Goal: Task Accomplishment & Management: Complete application form

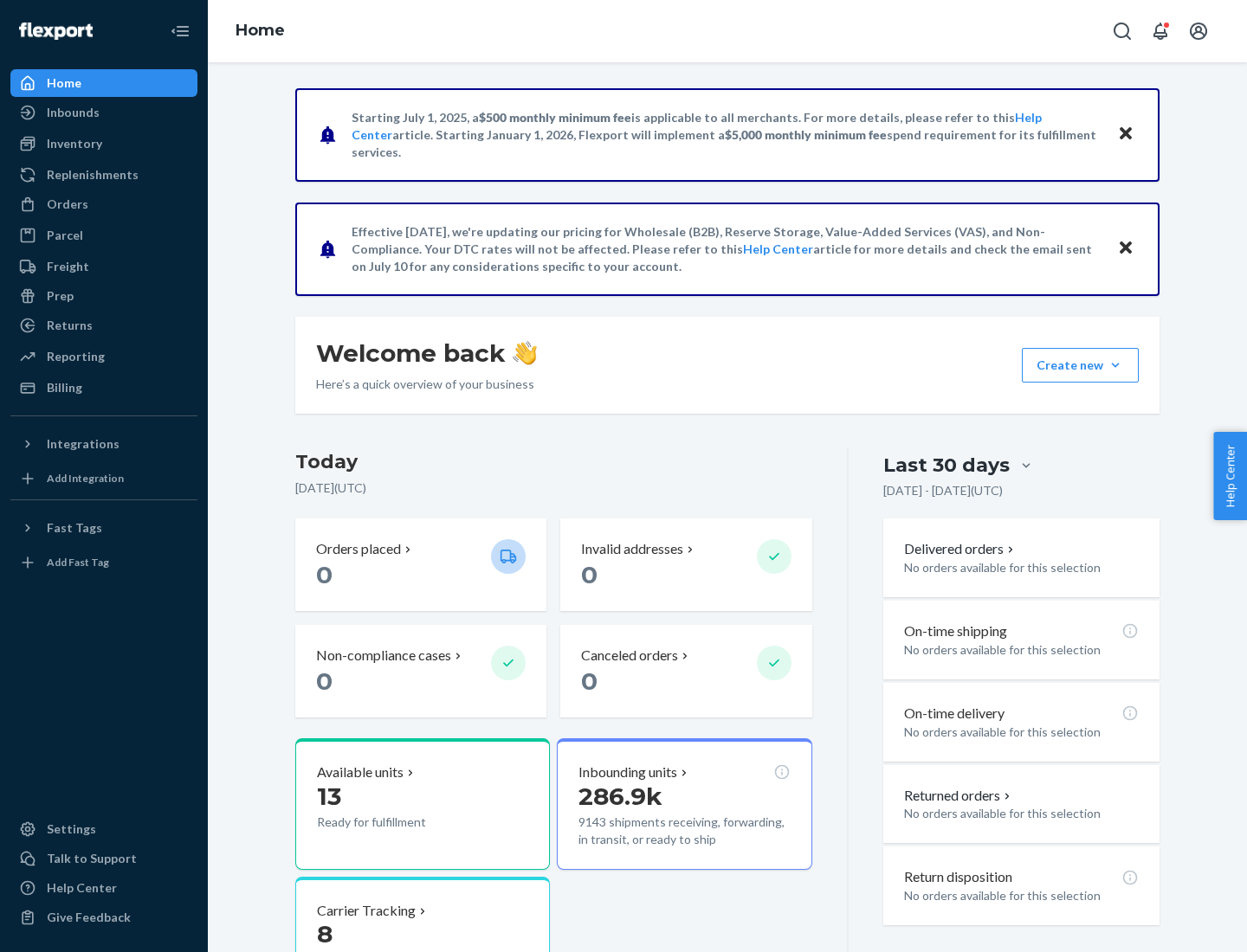
click at [1115, 365] on button "Create new Create new inbound Create new order Create new product" at bounding box center [1081, 365] width 117 height 35
click at [104, 112] on div "Inbounds" at bounding box center [104, 112] width 183 height 24
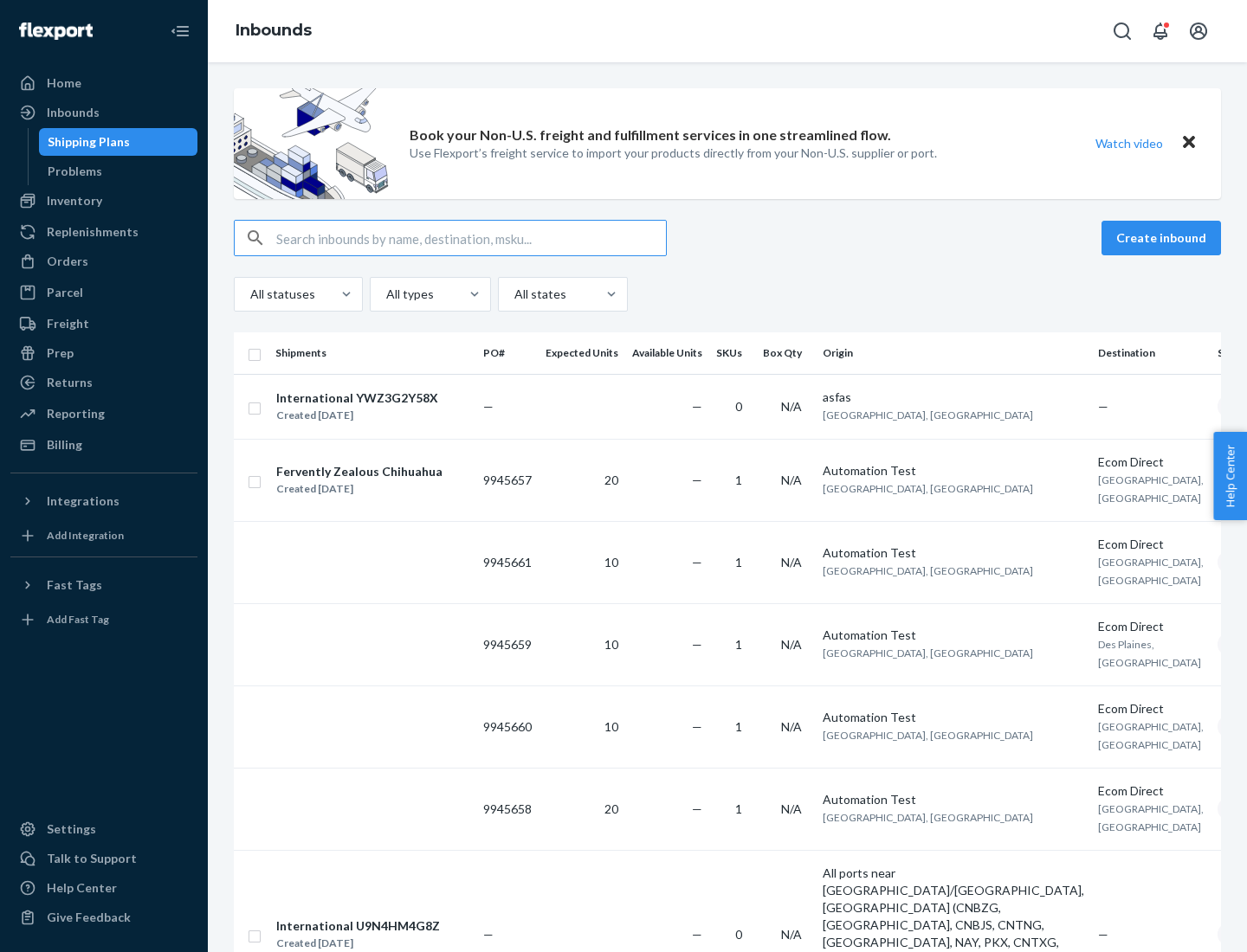
click at [1164, 238] on button "Create inbound" at bounding box center [1161, 238] width 119 height 35
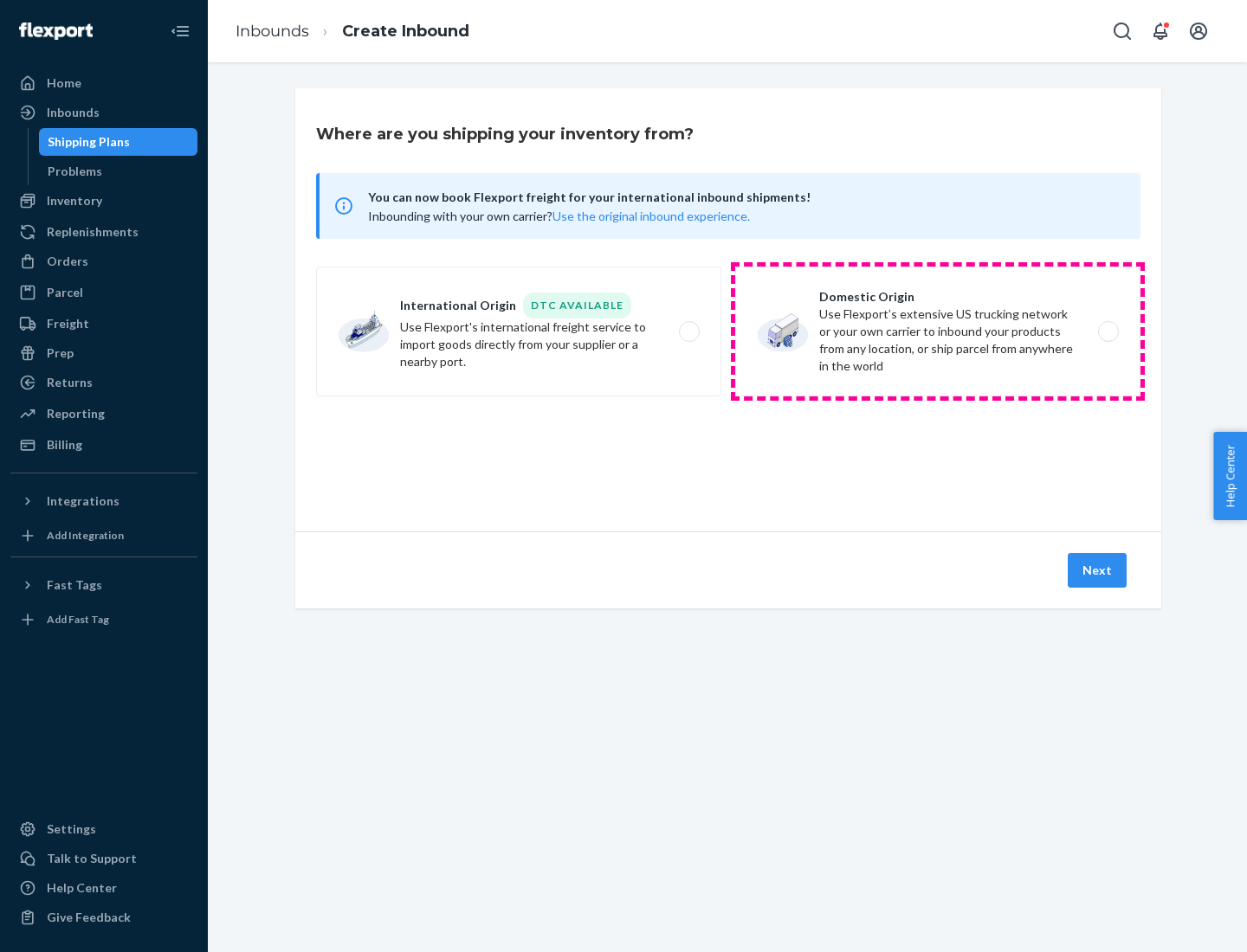
click at [938, 332] on label "Domestic Origin Use Flexport’s extensive US trucking network or your own carrie…" at bounding box center [938, 331] width 405 height 130
click at [1108, 332] on input "Domestic Origin Use Flexport’s extensive US trucking network or your own carrie…" at bounding box center [1113, 332] width 12 height 12
radio input "true"
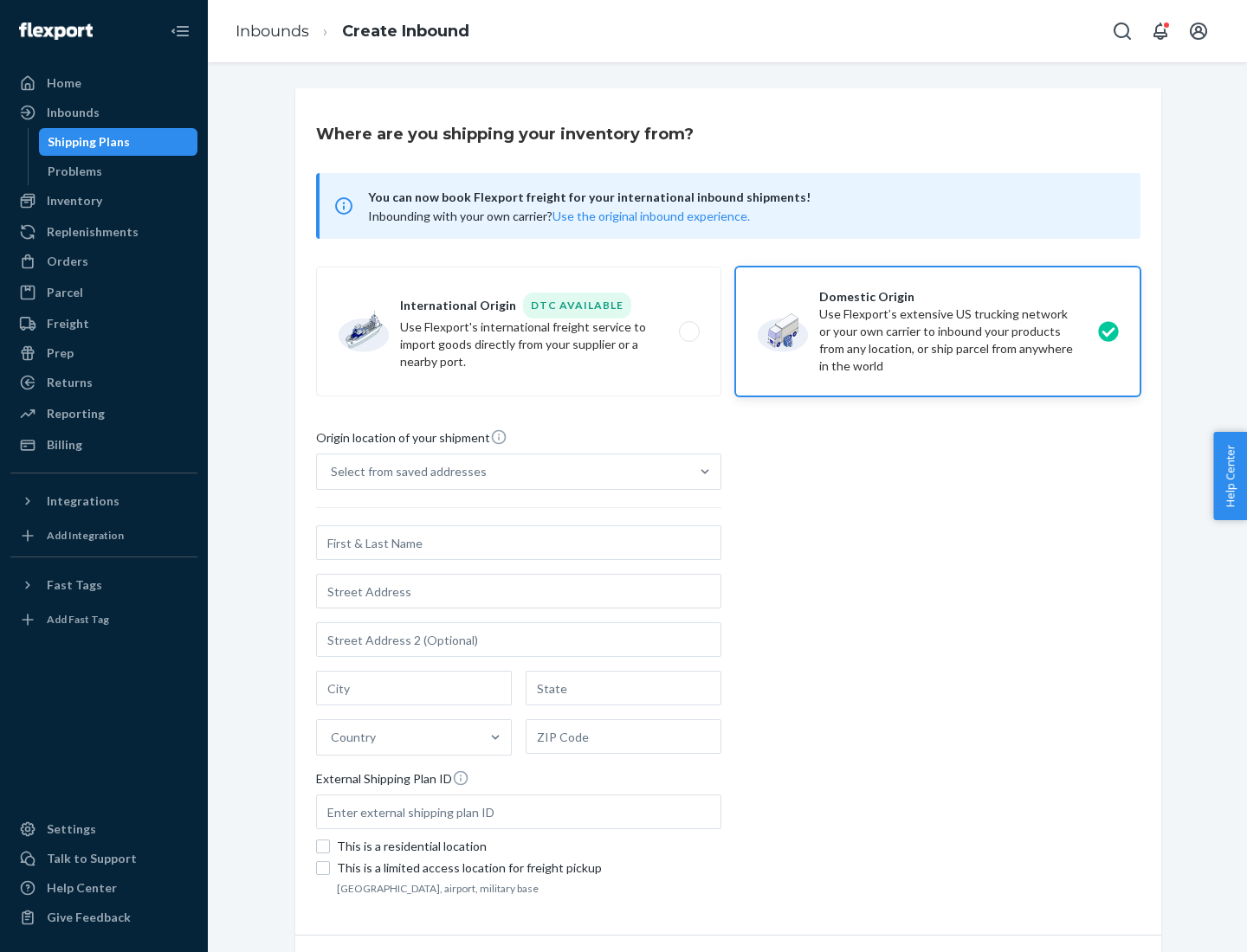
click at [404, 472] on div "Select from saved addresses" at bounding box center [409, 472] width 156 height 18
click at [333, 472] on input "Select from saved addresses" at bounding box center [332, 472] width 2 height 18
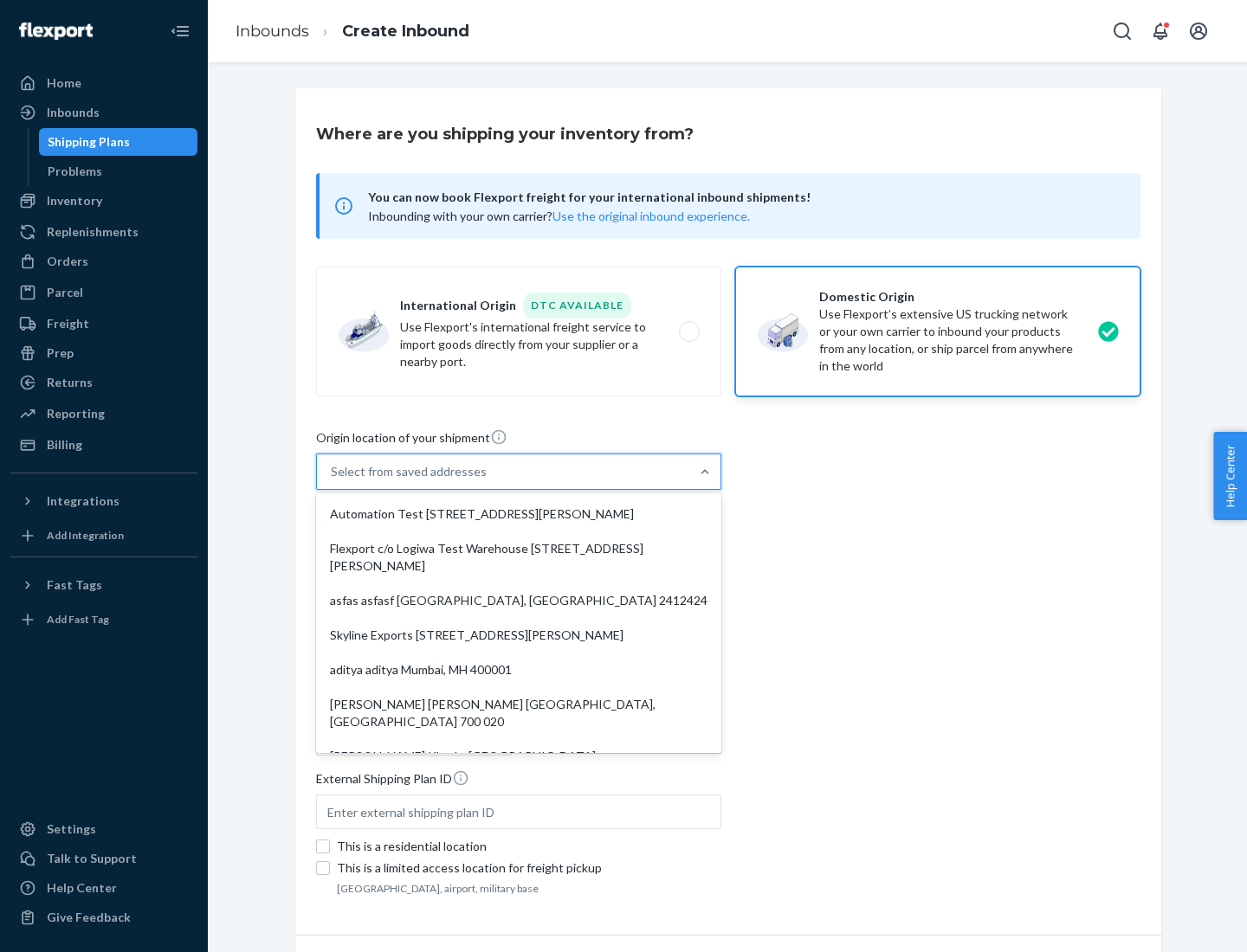
scroll to position [7, 0]
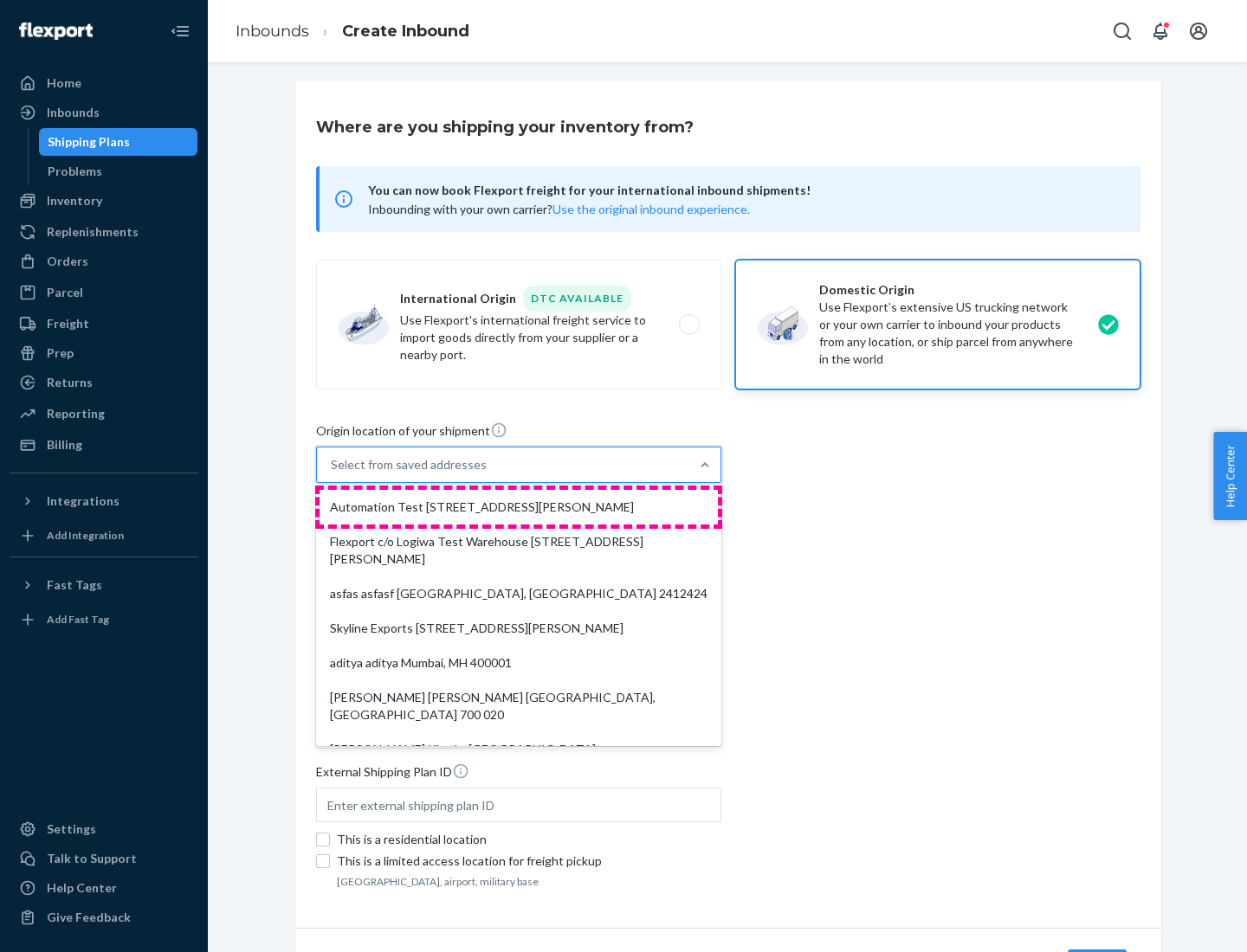
click at [519, 507] on div "Automation Test [STREET_ADDRESS][PERSON_NAME]" at bounding box center [519, 507] width 398 height 35
click at [333, 473] on input "option Automation Test [STREET_ADDRESS][PERSON_NAME]. 9 results available. Use …" at bounding box center [332, 465] width 2 height 18
type input "Automation Test"
type input "[STREET_ADDRESS][PERSON_NAME]"
type input "9th Floor"
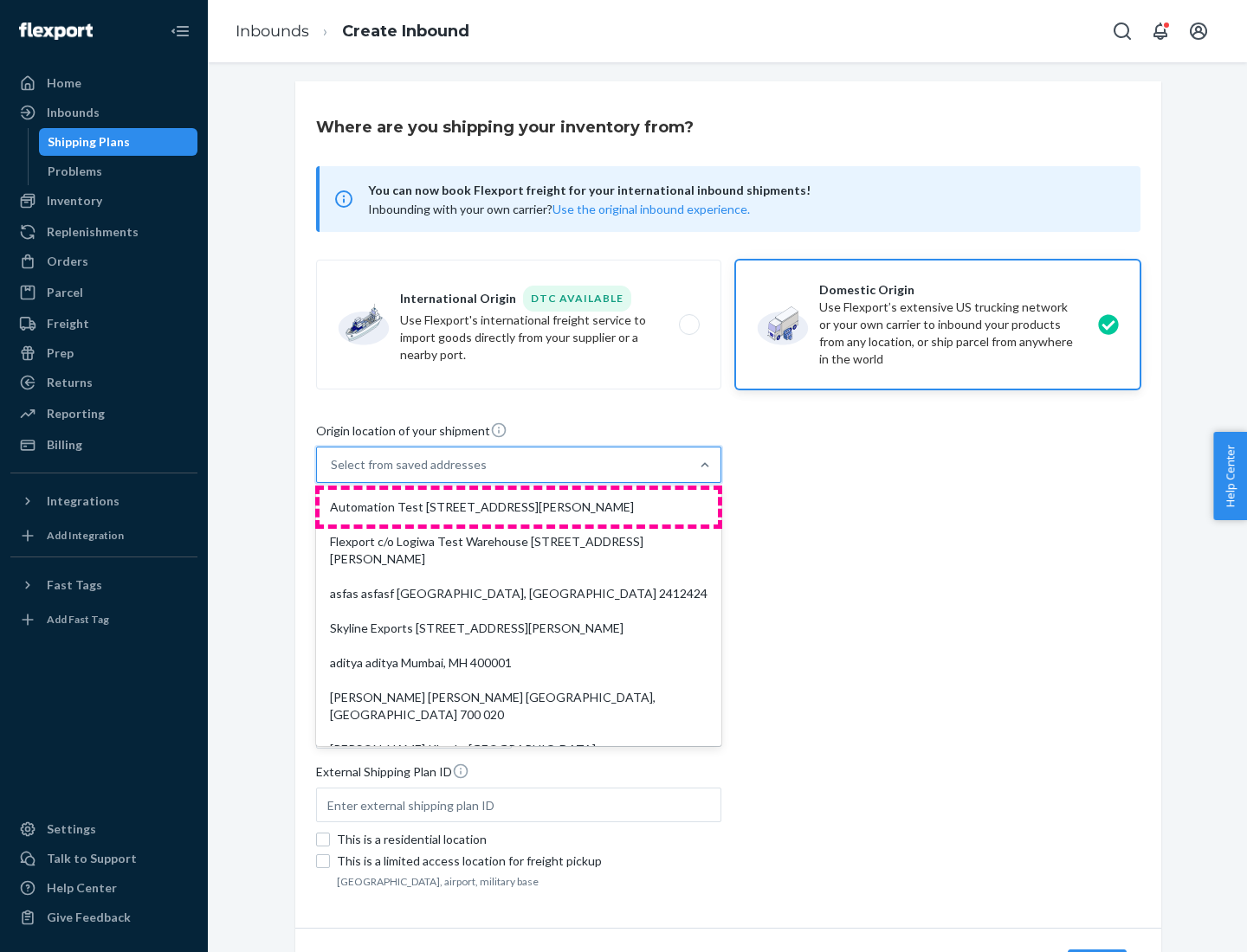
type input "[GEOGRAPHIC_DATA]"
type input "CA"
type input "94104"
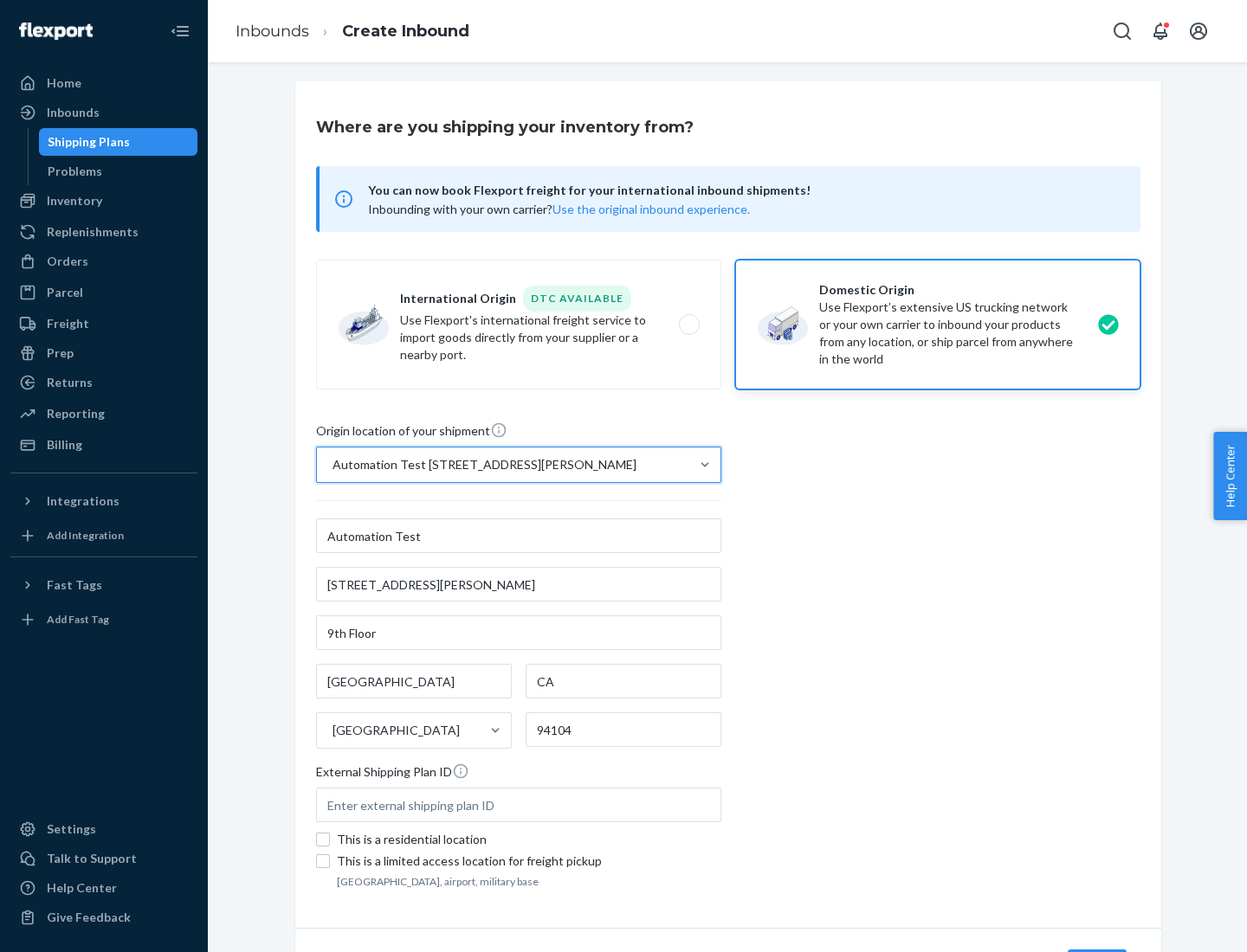
scroll to position [101, 0]
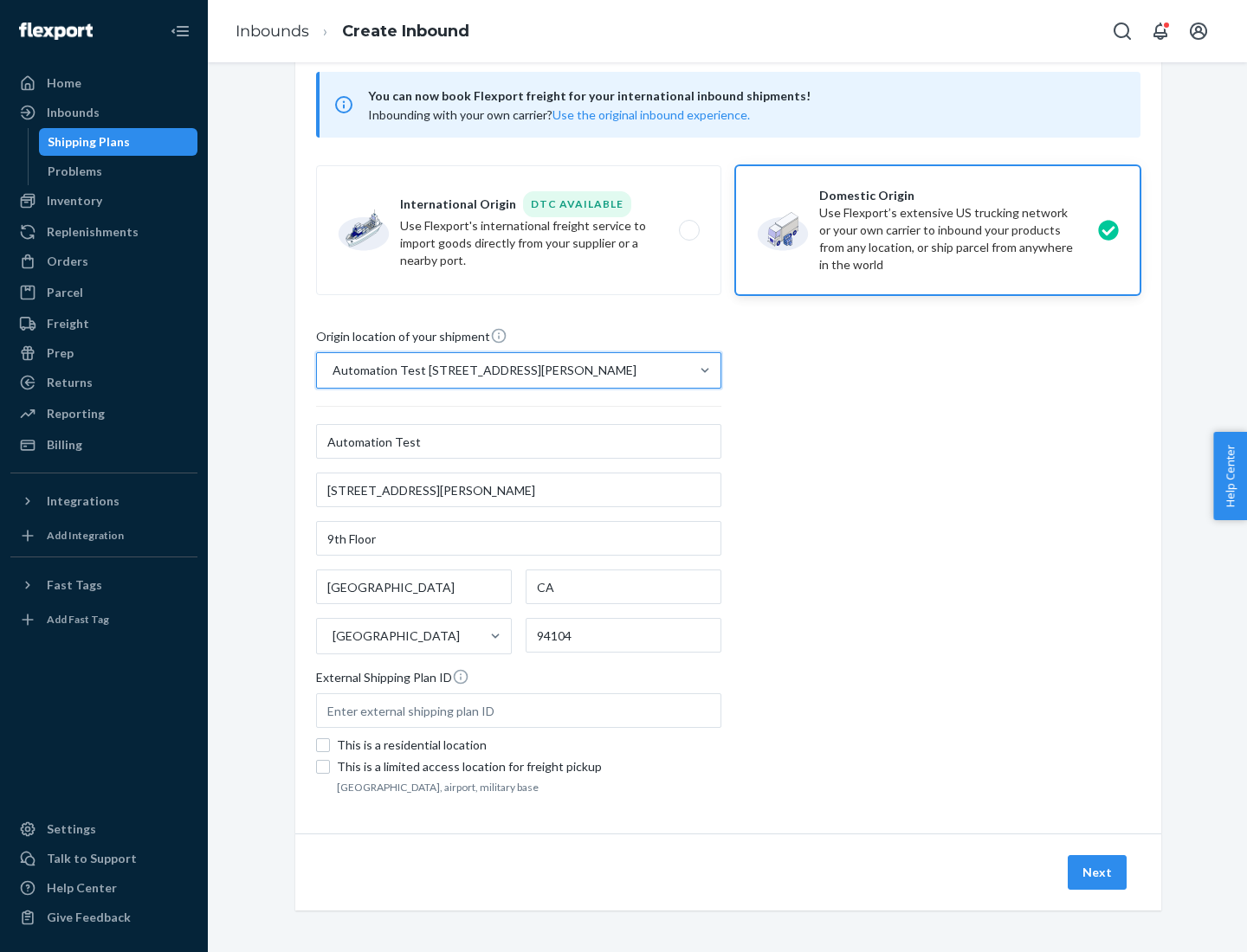
click at [1098, 872] on button "Next" at bounding box center [1097, 872] width 59 height 35
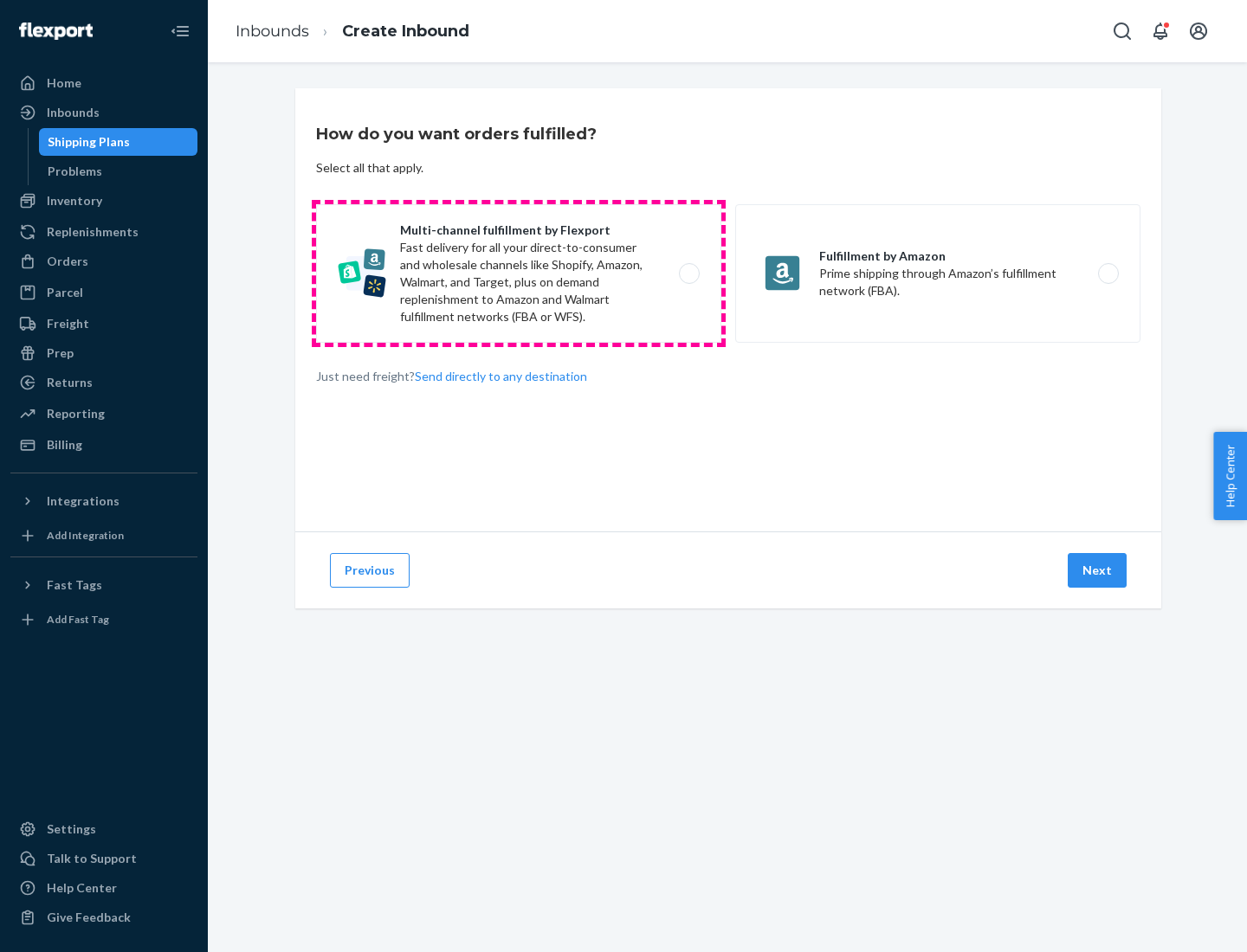
click at [519, 273] on label "Multi-channel fulfillment by Flexport Fast delivery for all your direct-to-cons…" at bounding box center [519, 273] width 405 height 139
click at [689, 273] on input "Multi-channel fulfillment by Flexport Fast delivery for all your direct-to-cons…" at bounding box center [694, 273] width 12 height 12
radio input "true"
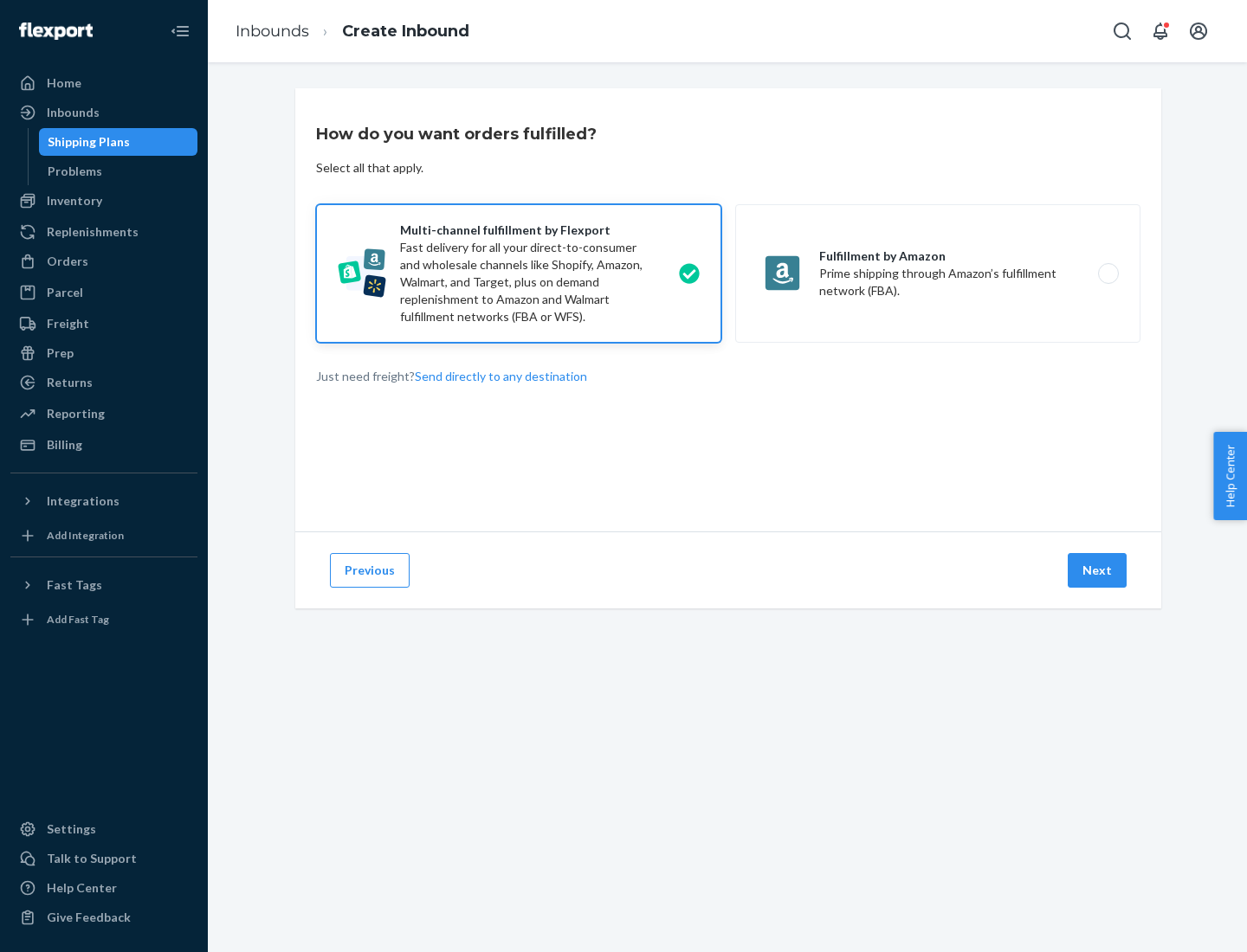
click at [1098, 571] on button "Next" at bounding box center [1097, 570] width 59 height 35
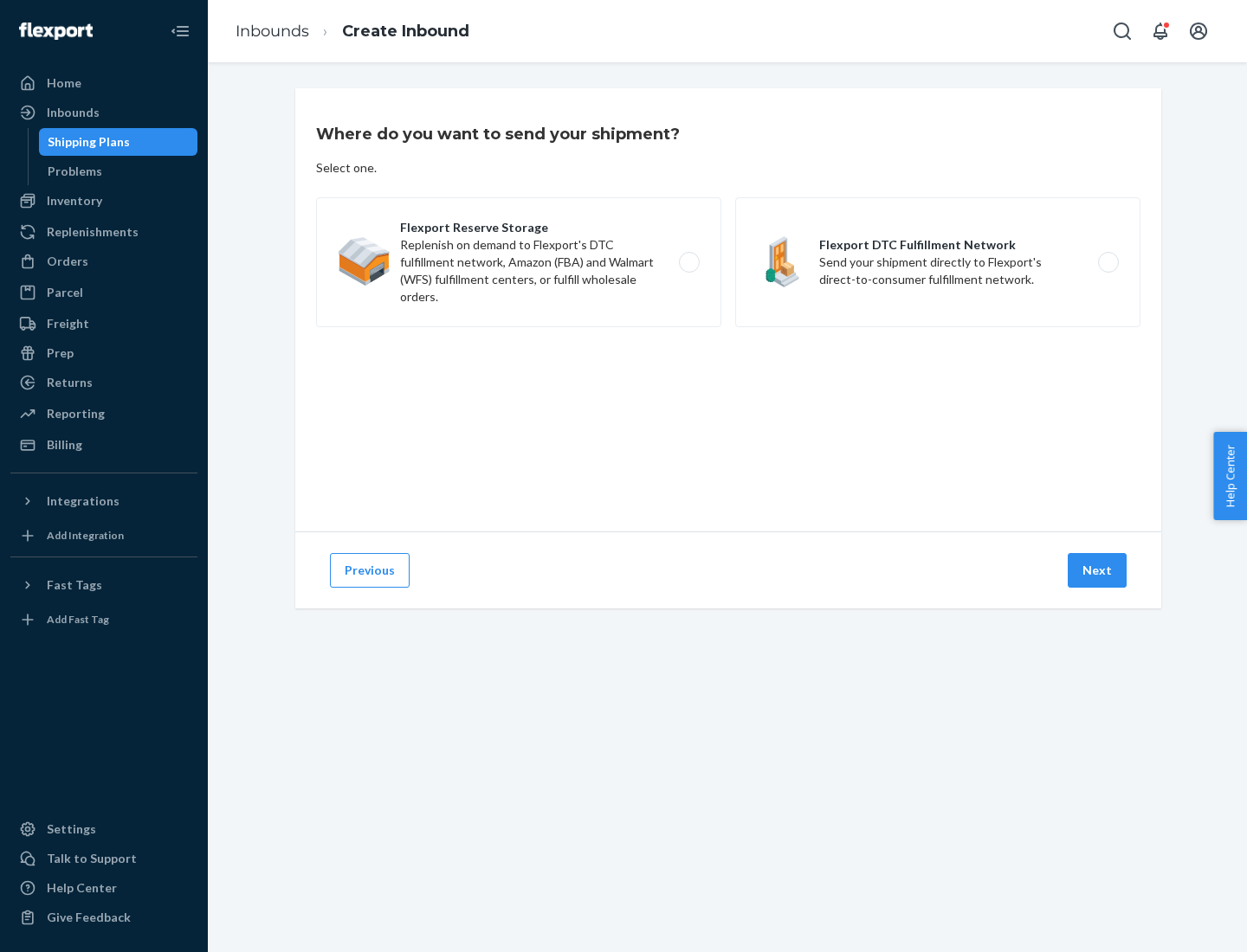
click at [938, 263] on label "Flexport DTC Fulfillment Network Send your shipment directly to Flexport's dire…" at bounding box center [938, 262] width 405 height 130
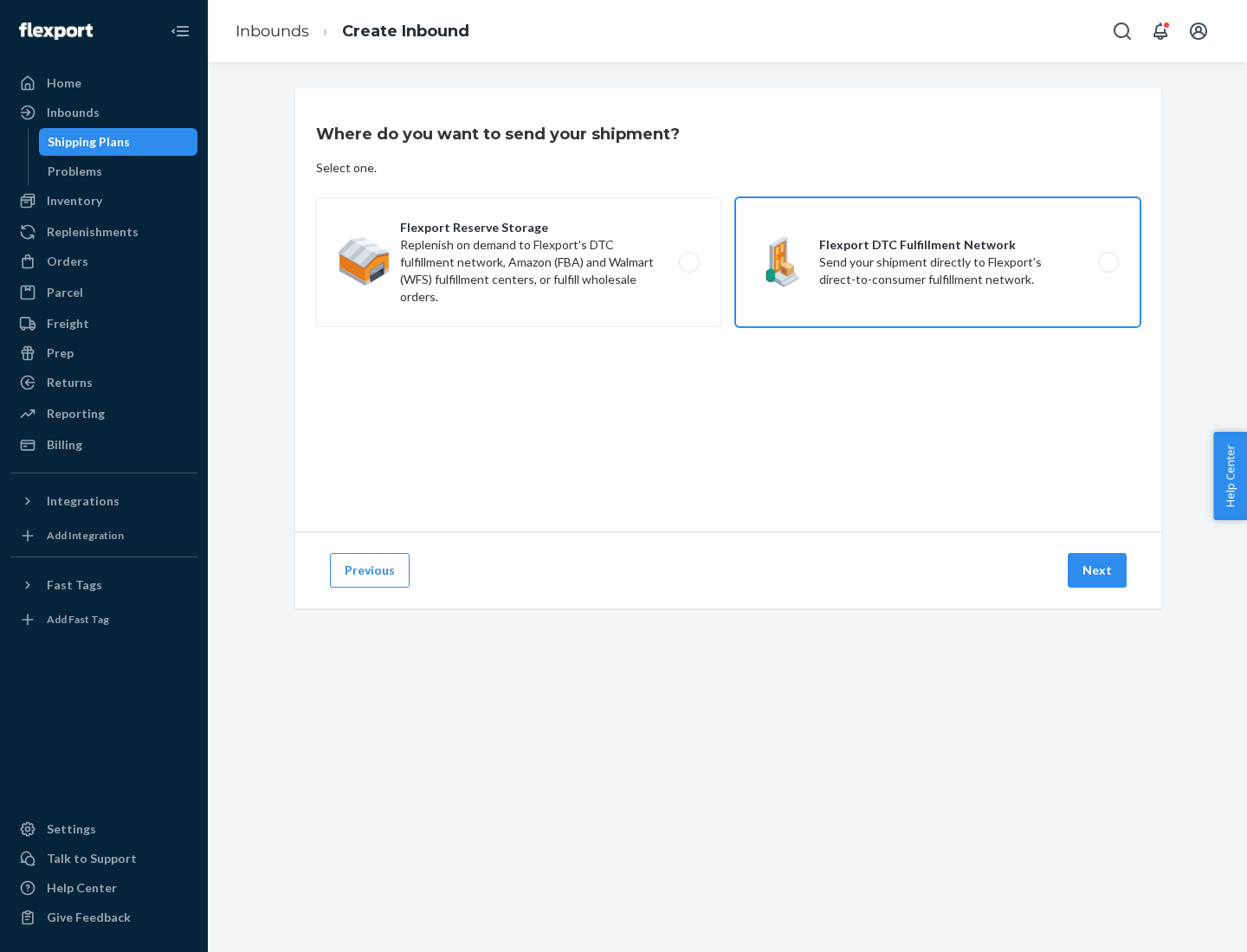
click at [1108, 263] on input "Flexport DTC Fulfillment Network Send your shipment directly to Flexport's dire…" at bounding box center [1113, 263] width 12 height 12
radio input "true"
click at [1098, 571] on button "Next" at bounding box center [1097, 570] width 59 height 35
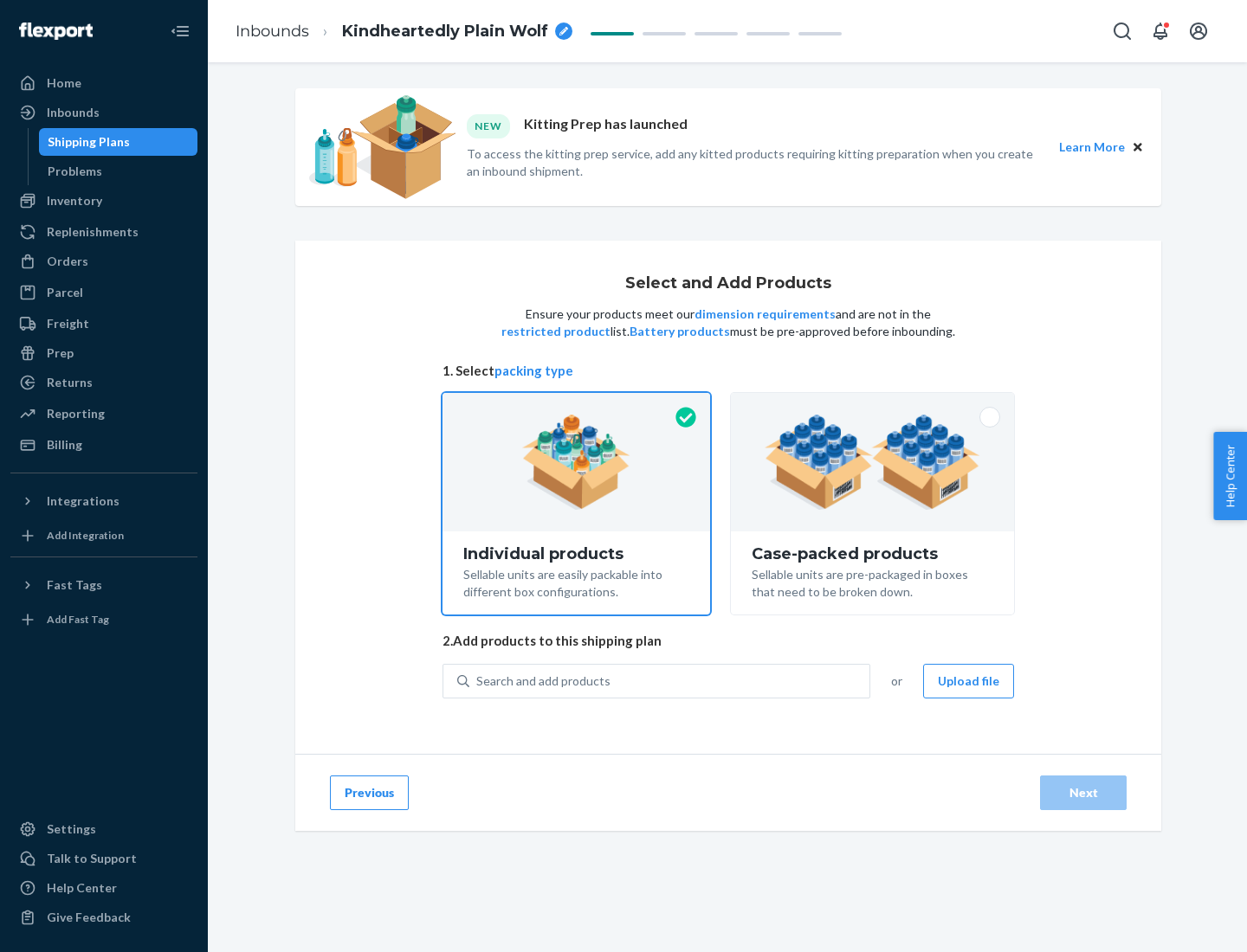
click at [873, 463] on img at bounding box center [873, 463] width 216 height 96
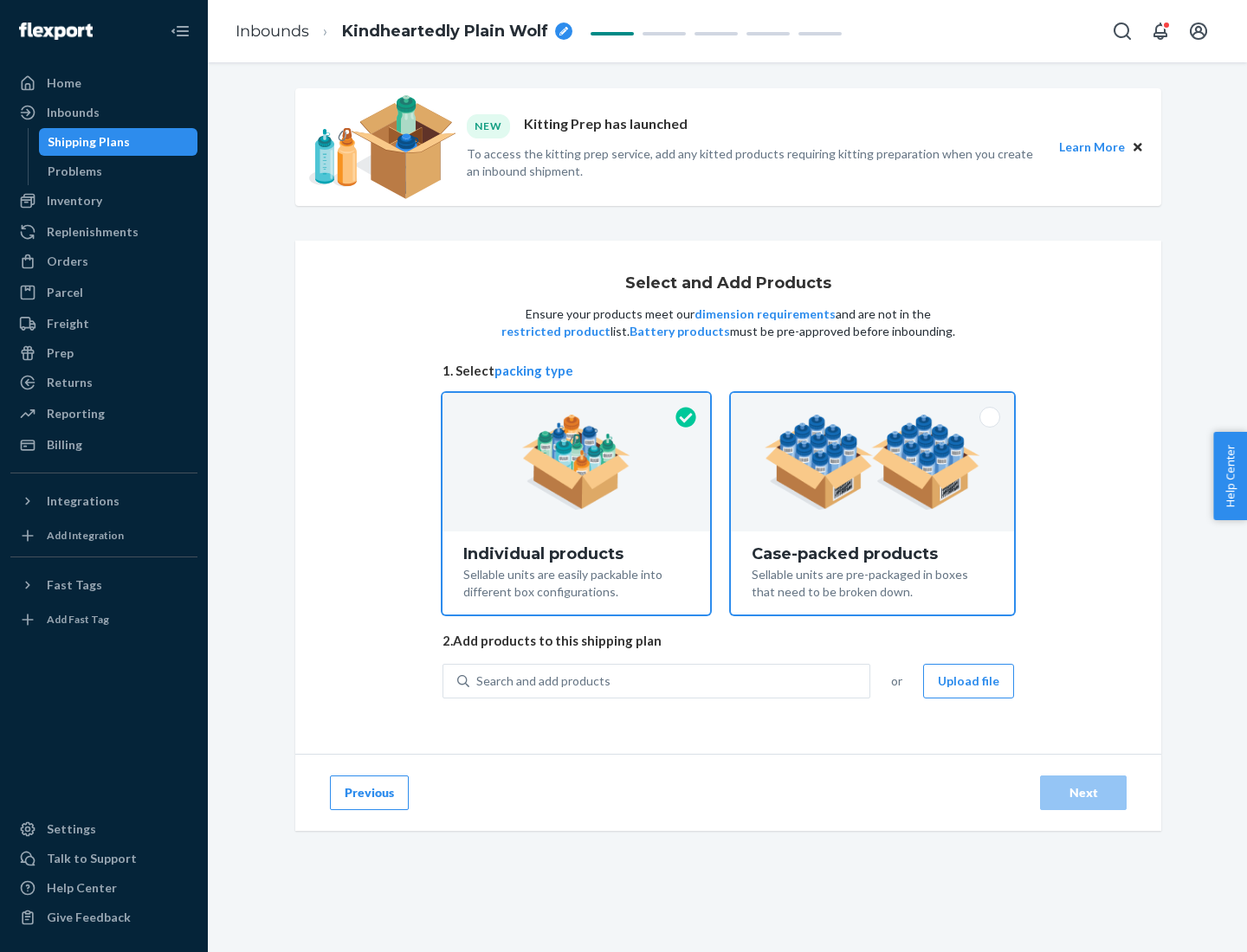
click at [873, 404] on input "Case-packed products Sellable units are pre-packaged in boxes that need to be b…" at bounding box center [873, 398] width 12 height 12
radio input "true"
radio input "false"
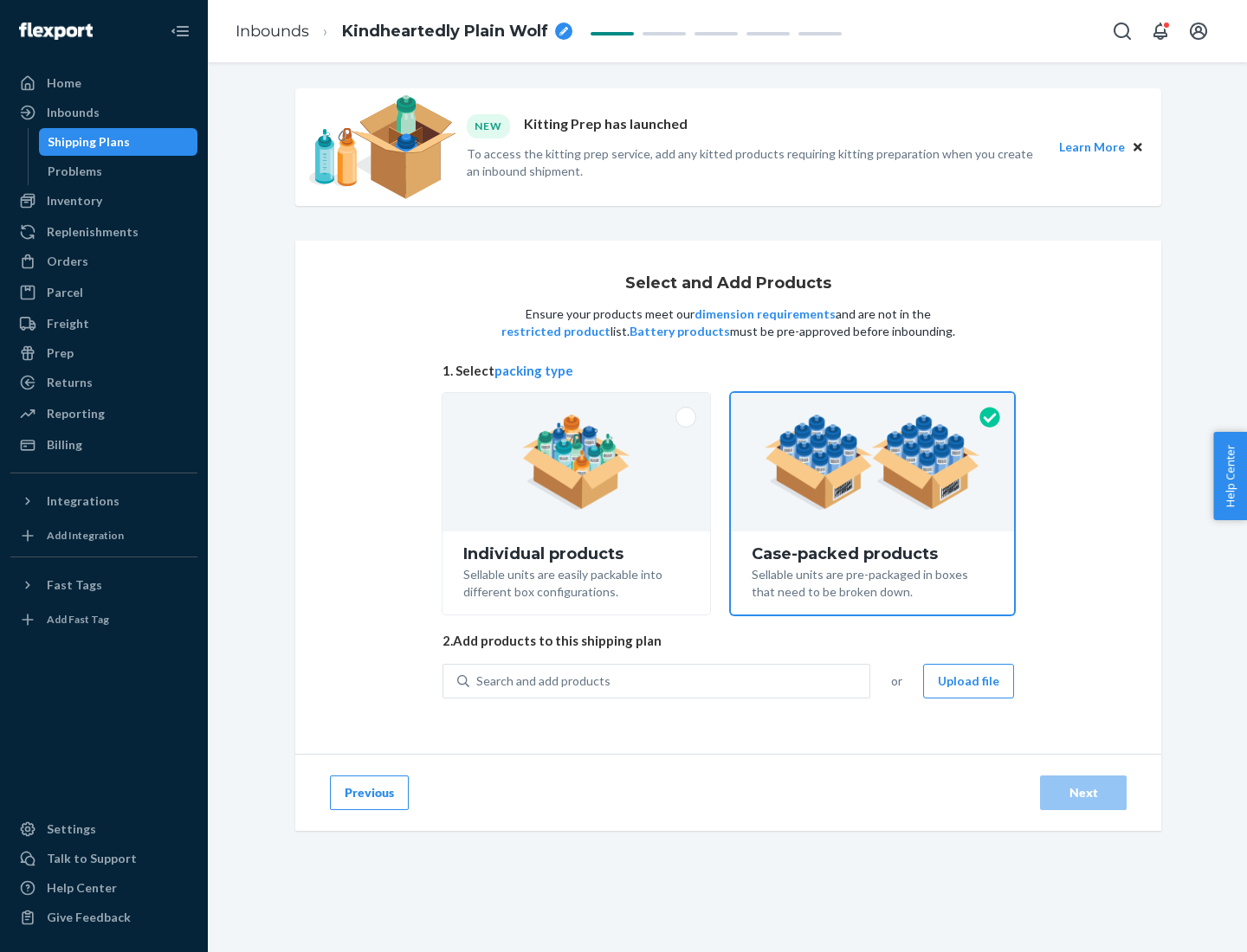
click at [670, 680] on div "Search and add products" at bounding box center [669, 681] width 400 height 31
click at [478, 680] on input "Search and add products" at bounding box center [477, 681] width 2 height 18
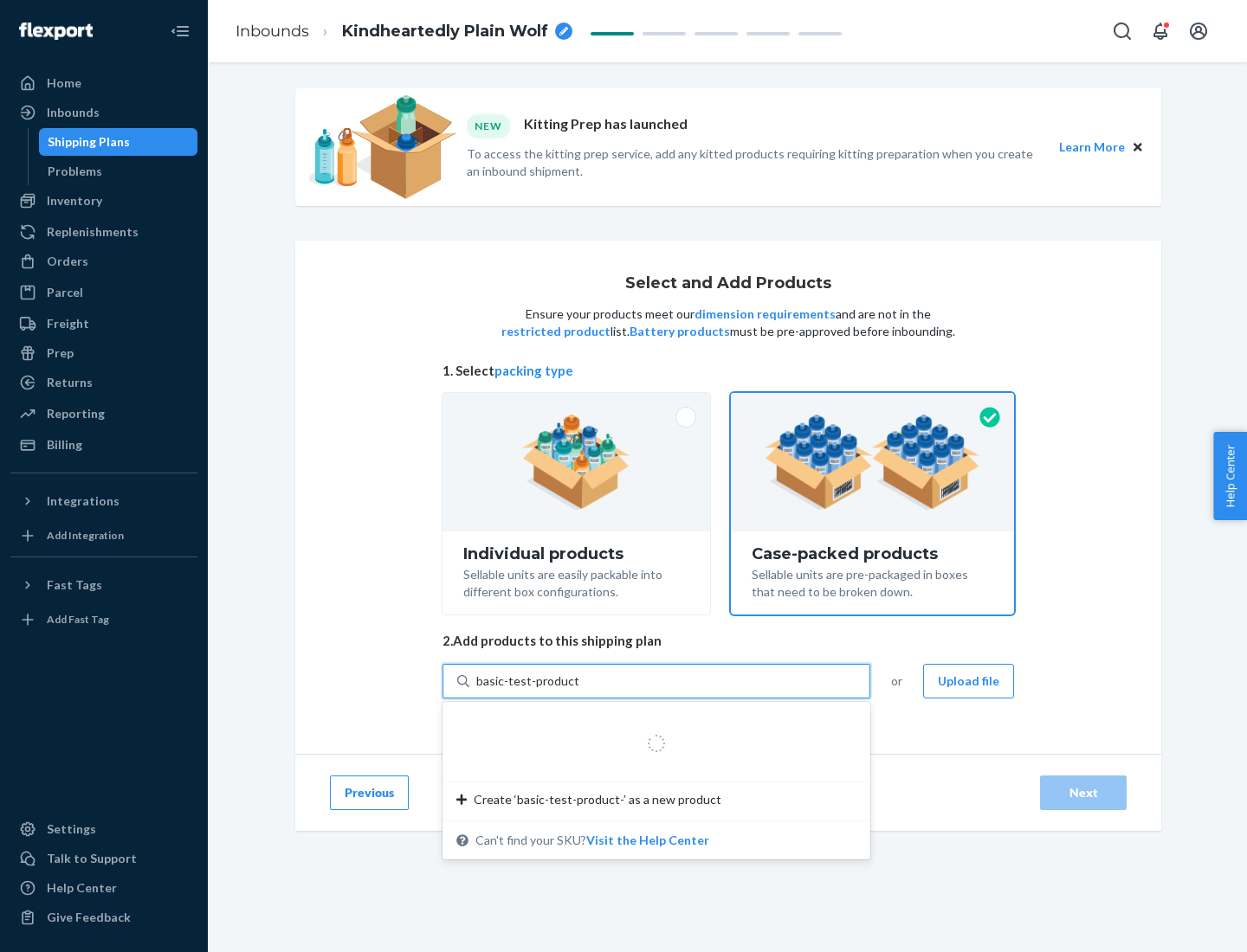
type input "basic-test-product-1"
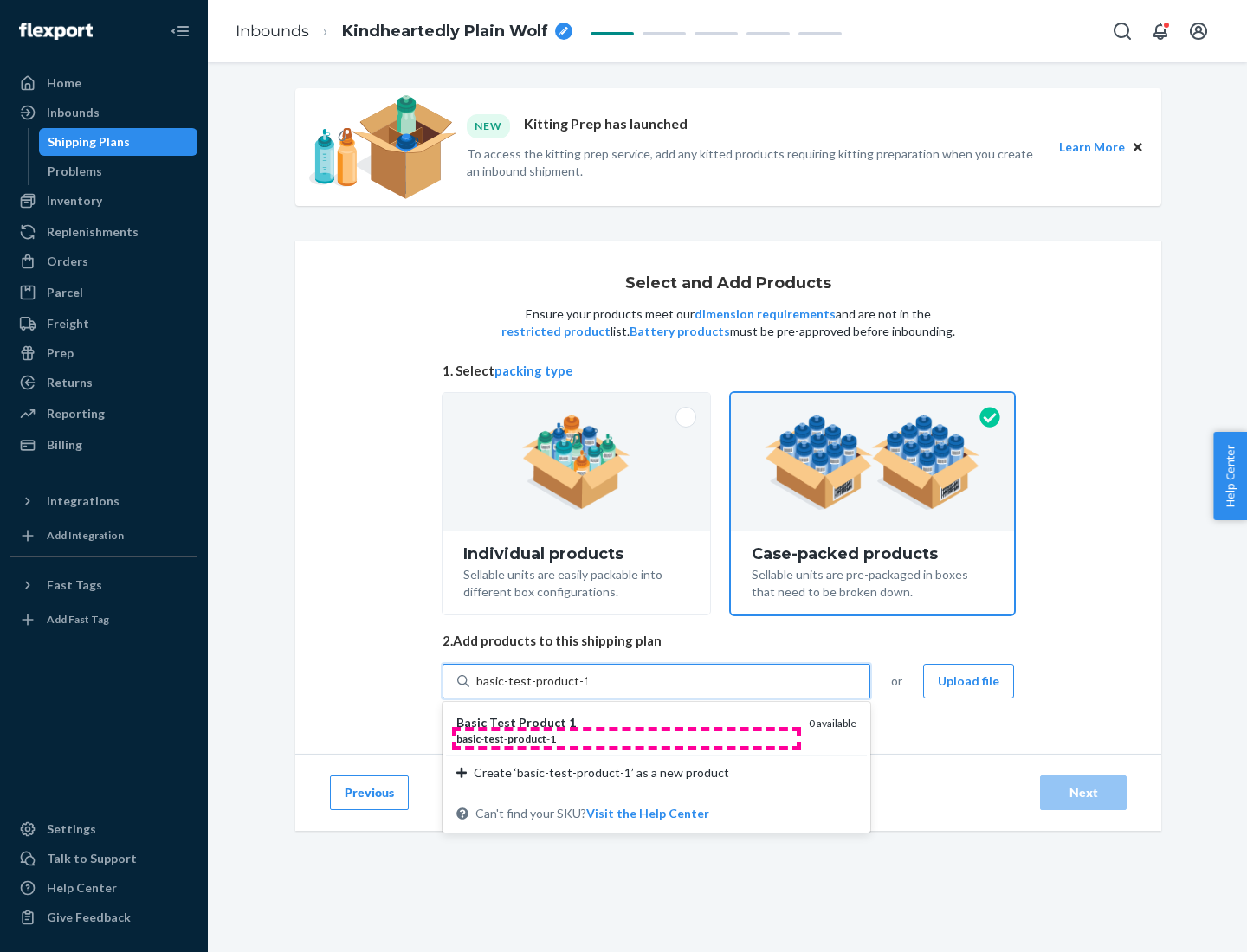
click at [626, 739] on div "basic - test - product - 1" at bounding box center [626, 739] width 339 height 15
click at [587, 690] on input "basic-test-product-1" at bounding box center [531, 681] width 111 height 18
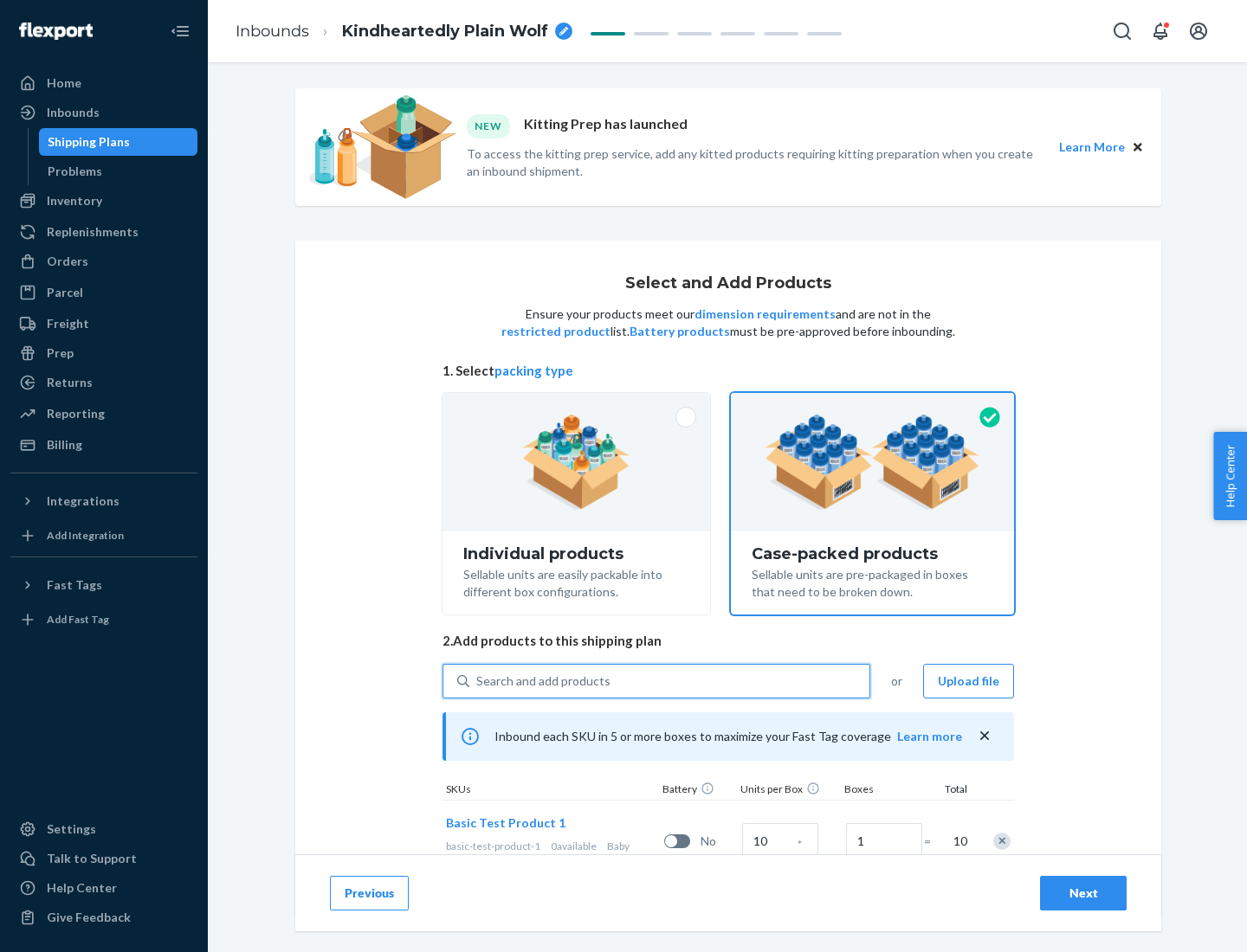
scroll to position [62, 0]
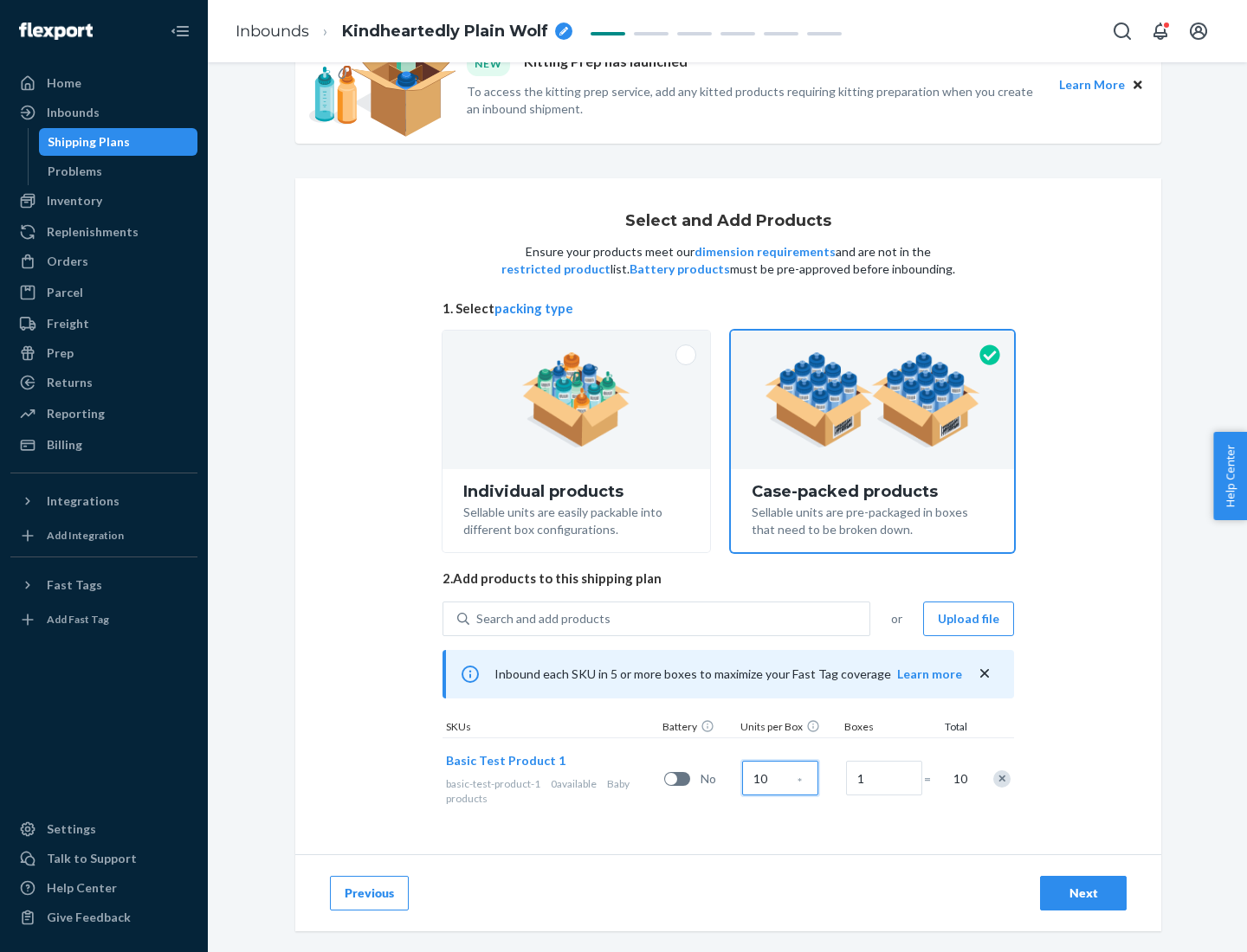
type input "10"
type input "7"
click at [1083, 894] on div "Next" at bounding box center [1083, 894] width 58 height 18
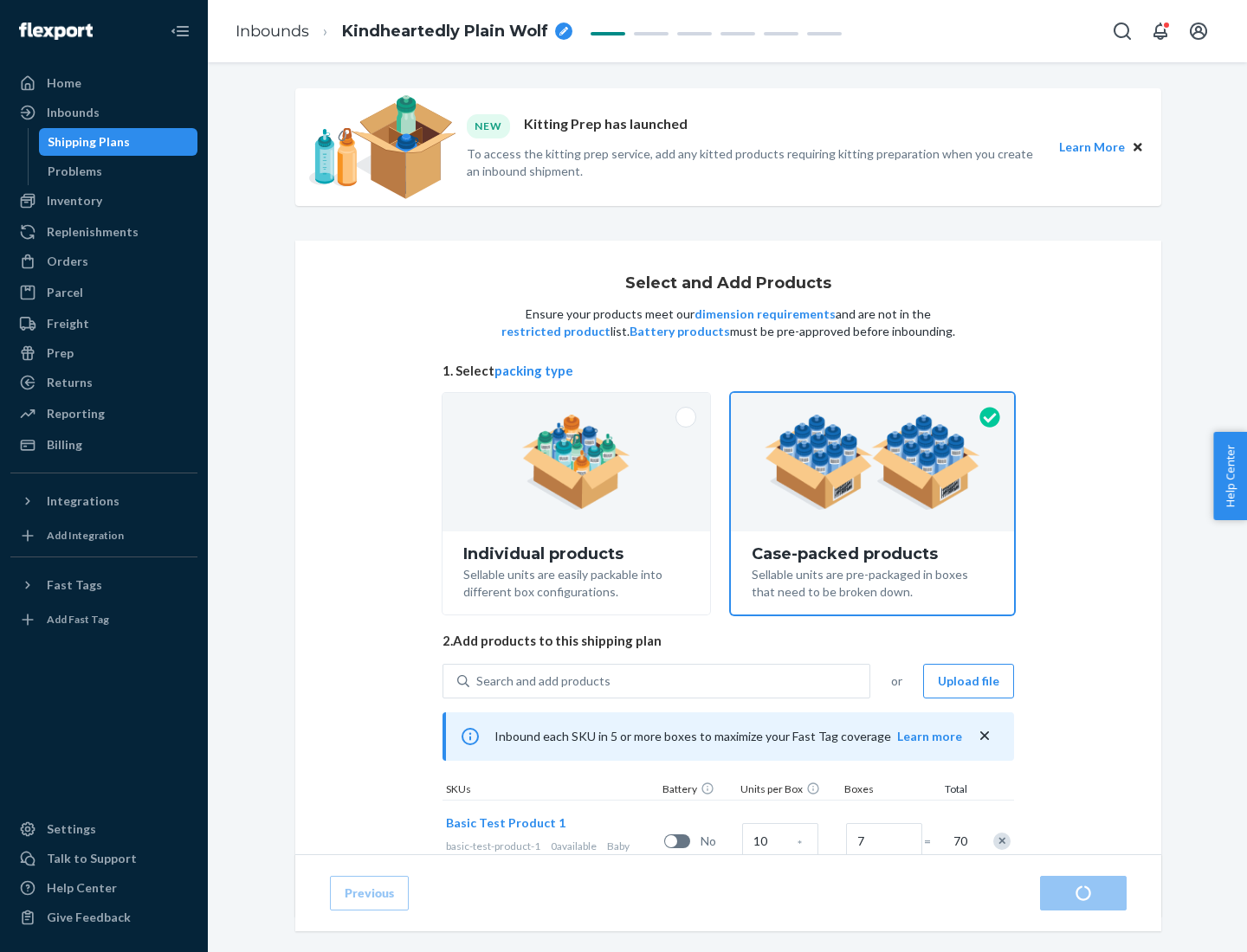
radio input "true"
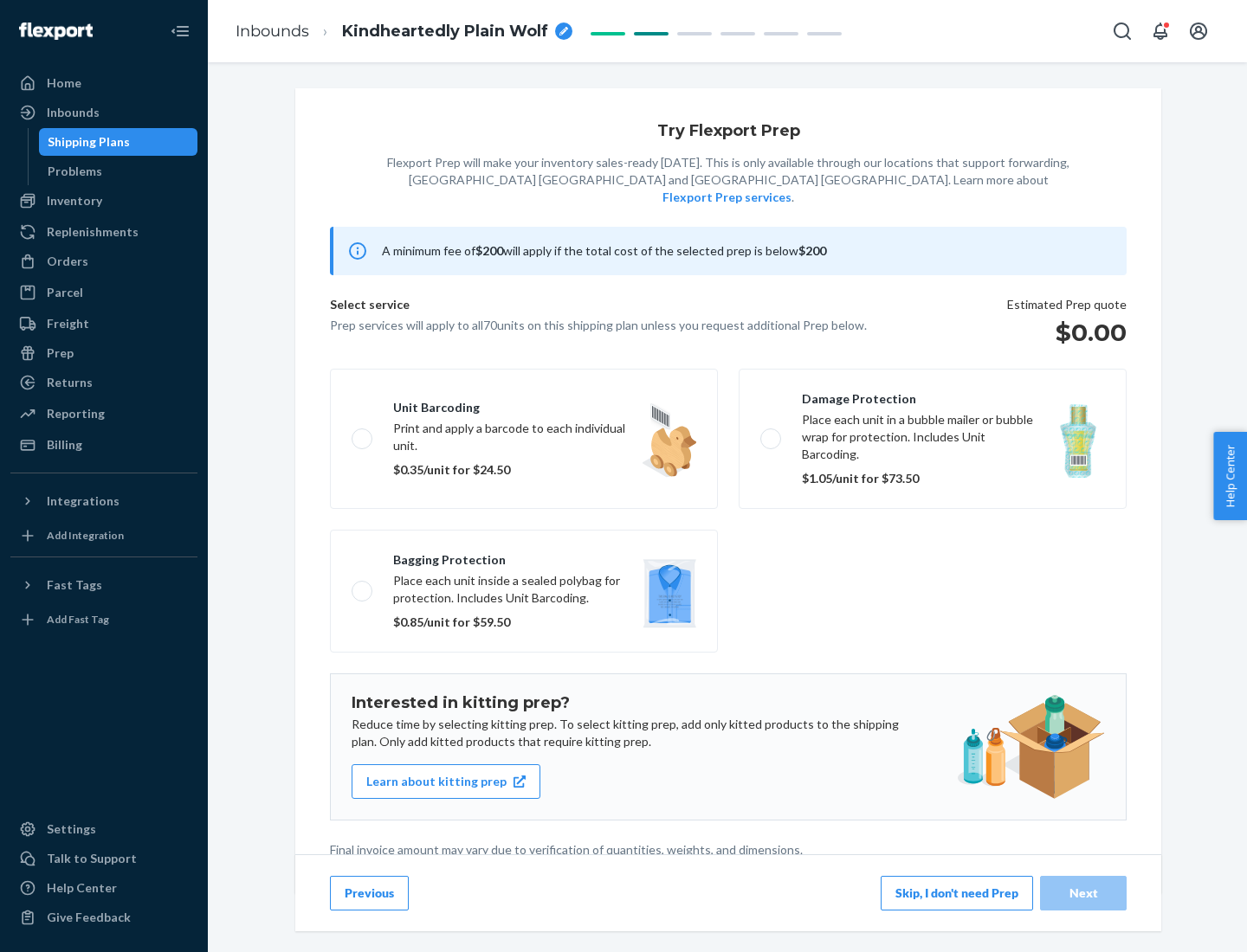
scroll to position [4, 0]
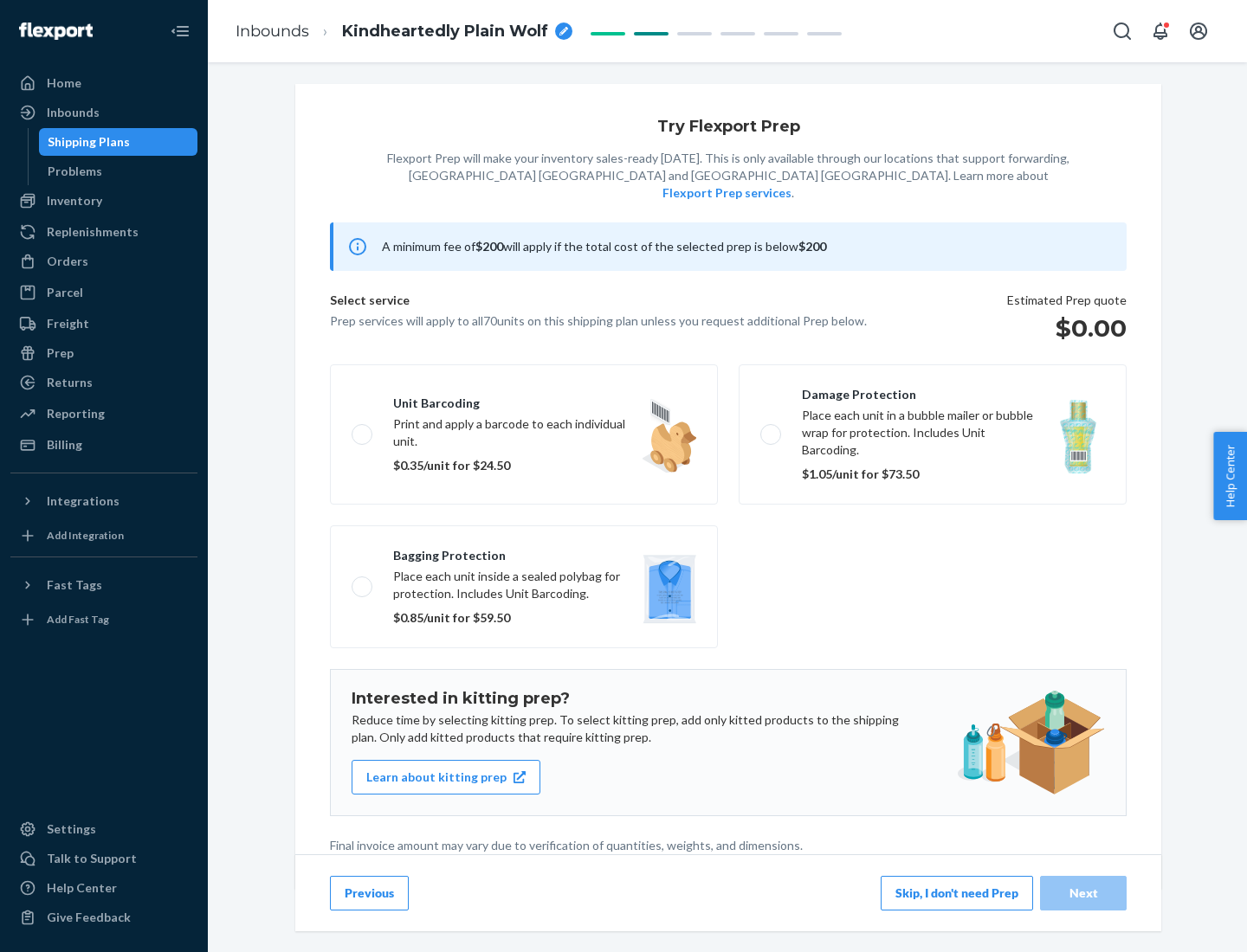
click at [524, 551] on label "Bagging protection Place each unit inside a sealed polybag for protection. Incl…" at bounding box center [524, 587] width 388 height 123
click at [363, 581] on input "Bagging protection Place each unit inside a sealed polybag for protection. Incl…" at bounding box center [357, 587] width 12 height 12
checkbox input "true"
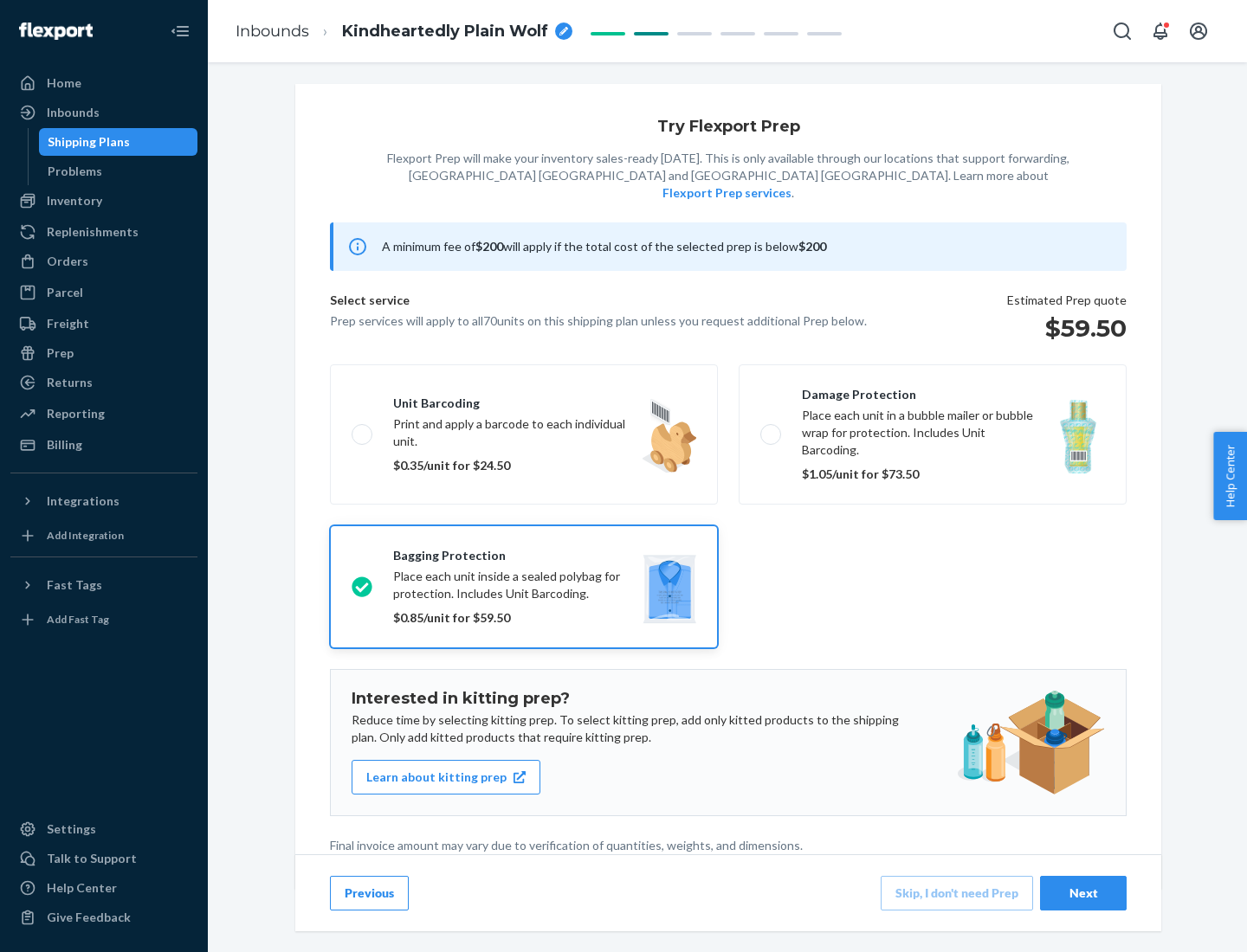
click at [1083, 893] on div "Next" at bounding box center [1083, 894] width 58 height 18
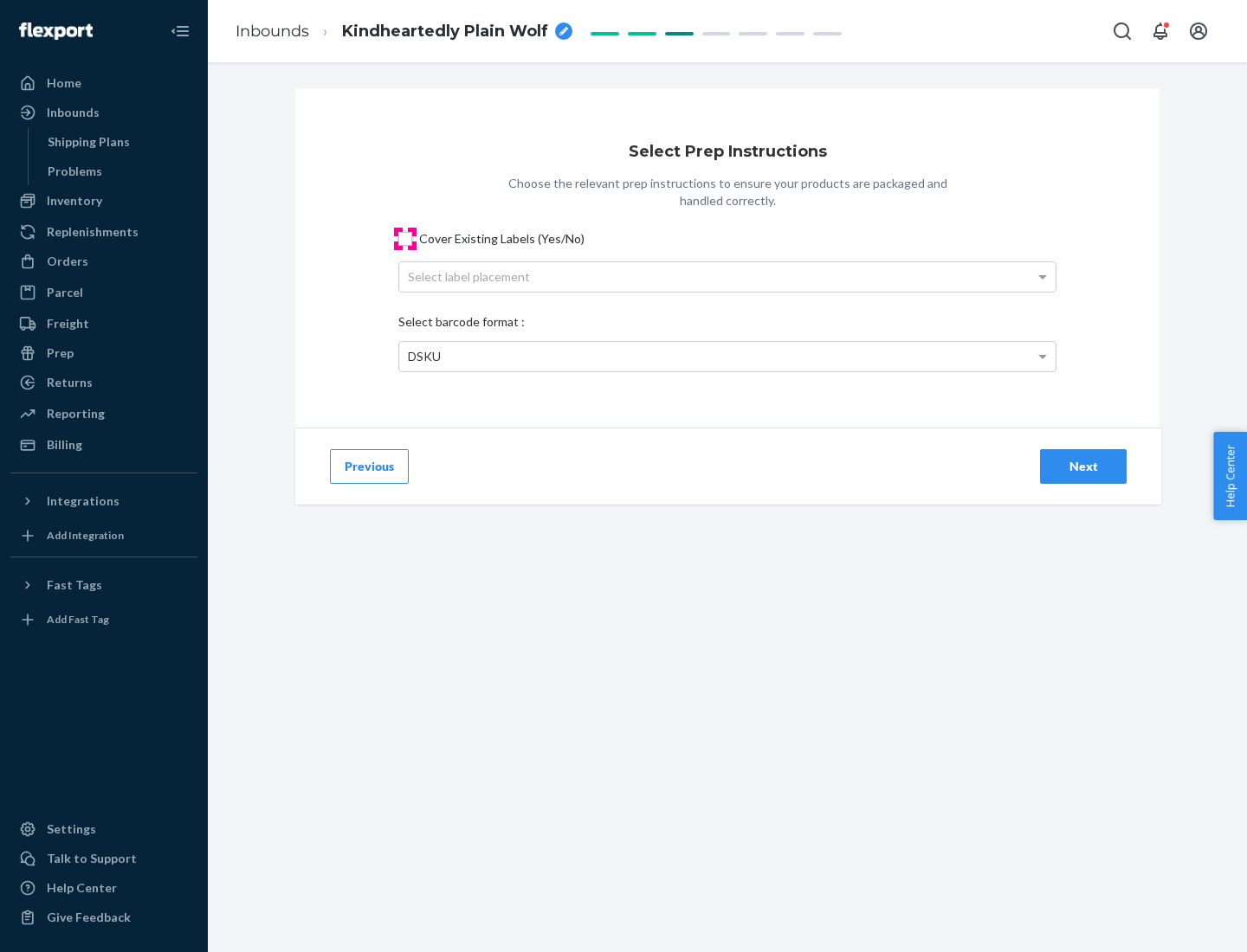
click at [405, 238] on input "Cover Existing Labels (Yes/No)" at bounding box center [405, 239] width 14 height 14
checkbox input "true"
click at [727, 276] on div "Select label placement" at bounding box center [727, 277] width 657 height 29
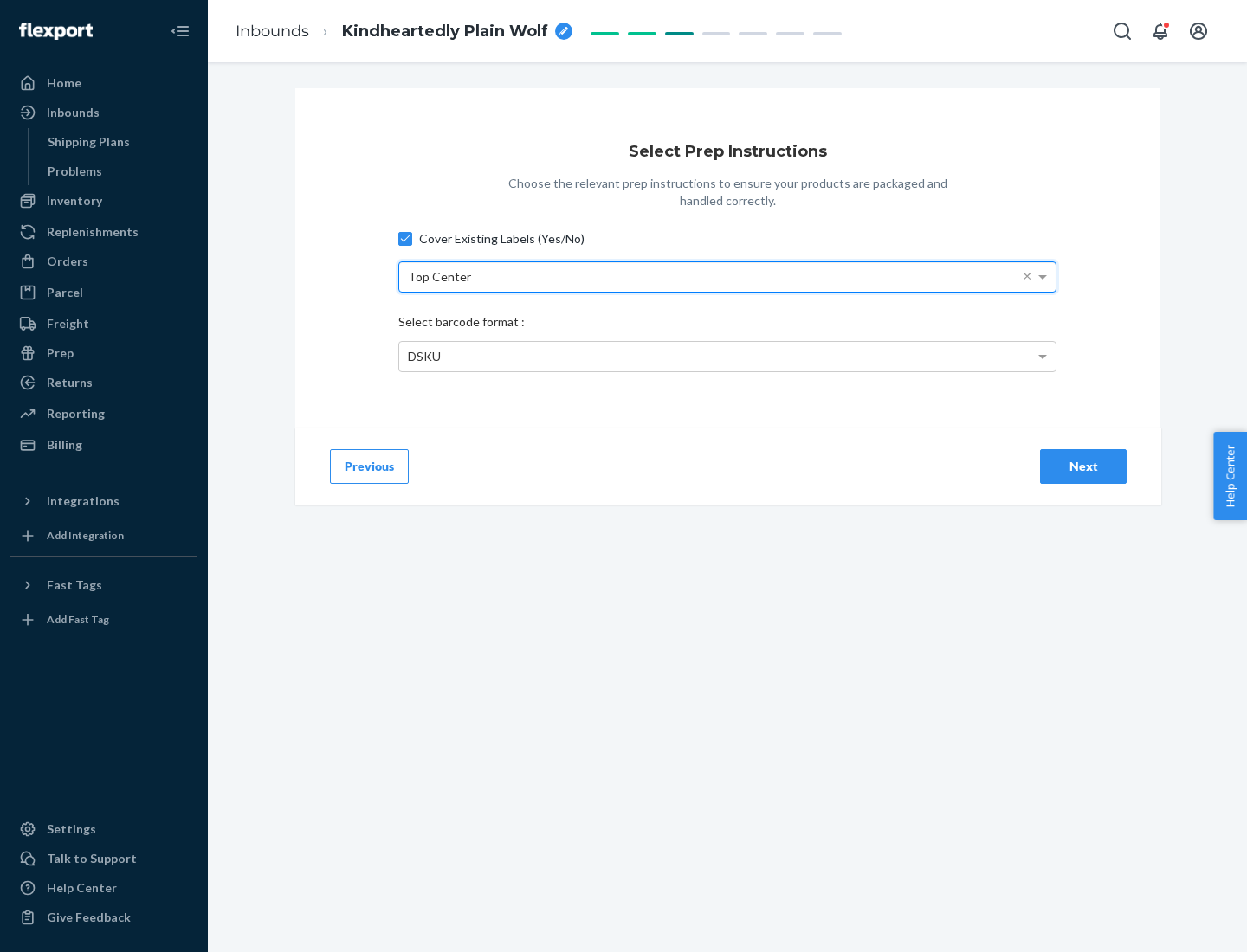
click at [727, 356] on div "DSKU" at bounding box center [727, 357] width 657 height 29
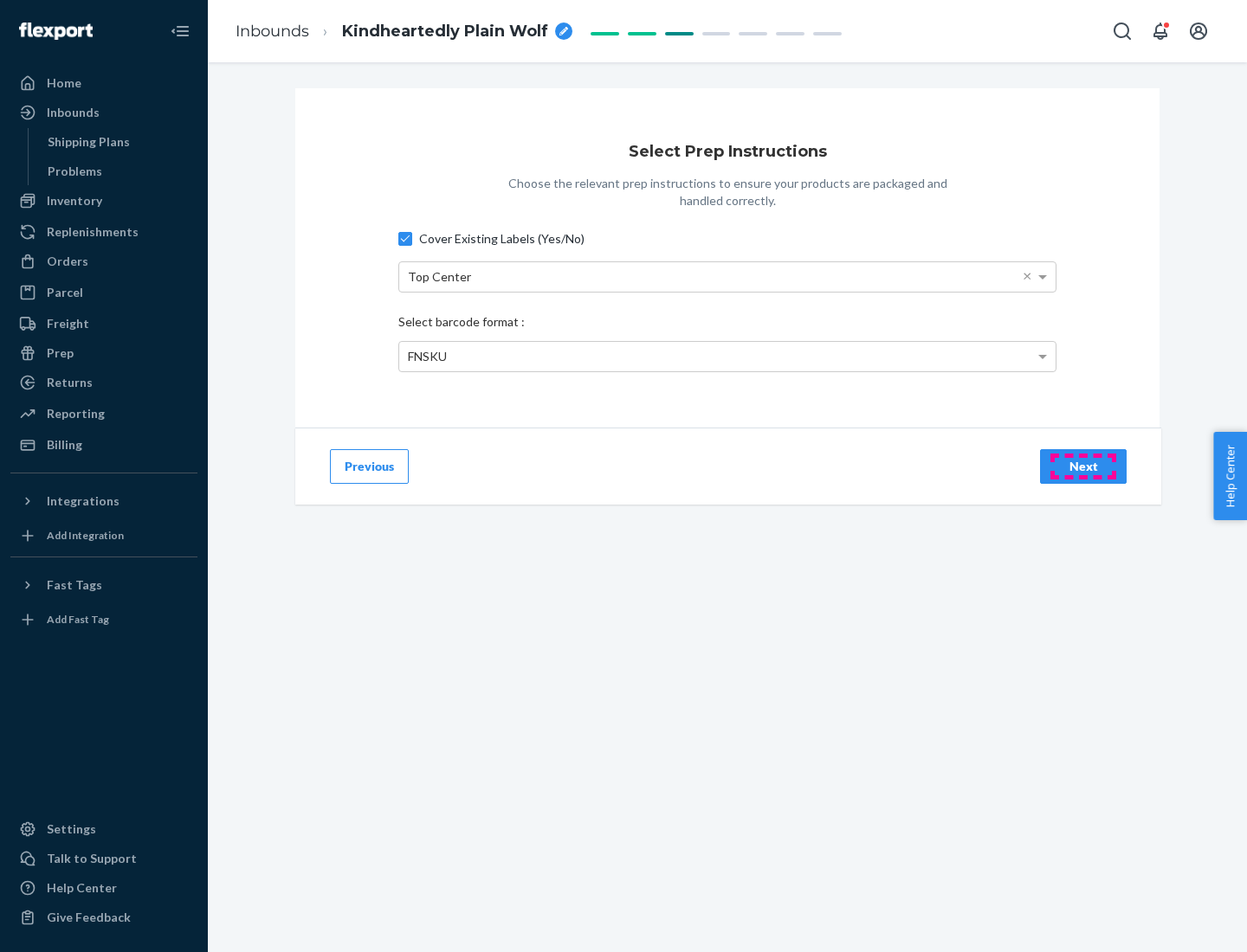
click at [1083, 465] on div "Next" at bounding box center [1083, 467] width 58 height 18
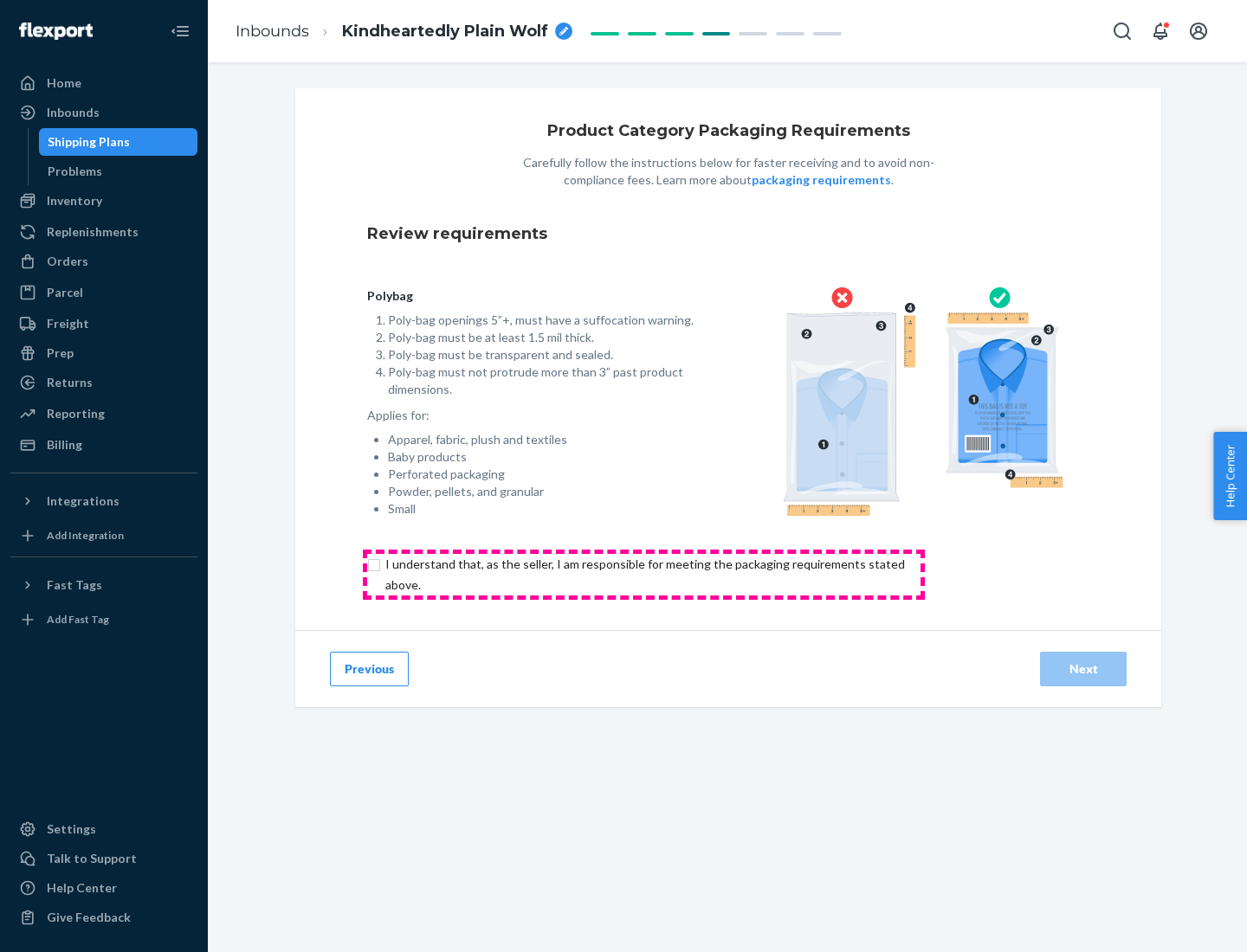
click at [643, 574] on input "checkbox" at bounding box center [655, 574] width 576 height 42
checkbox input "true"
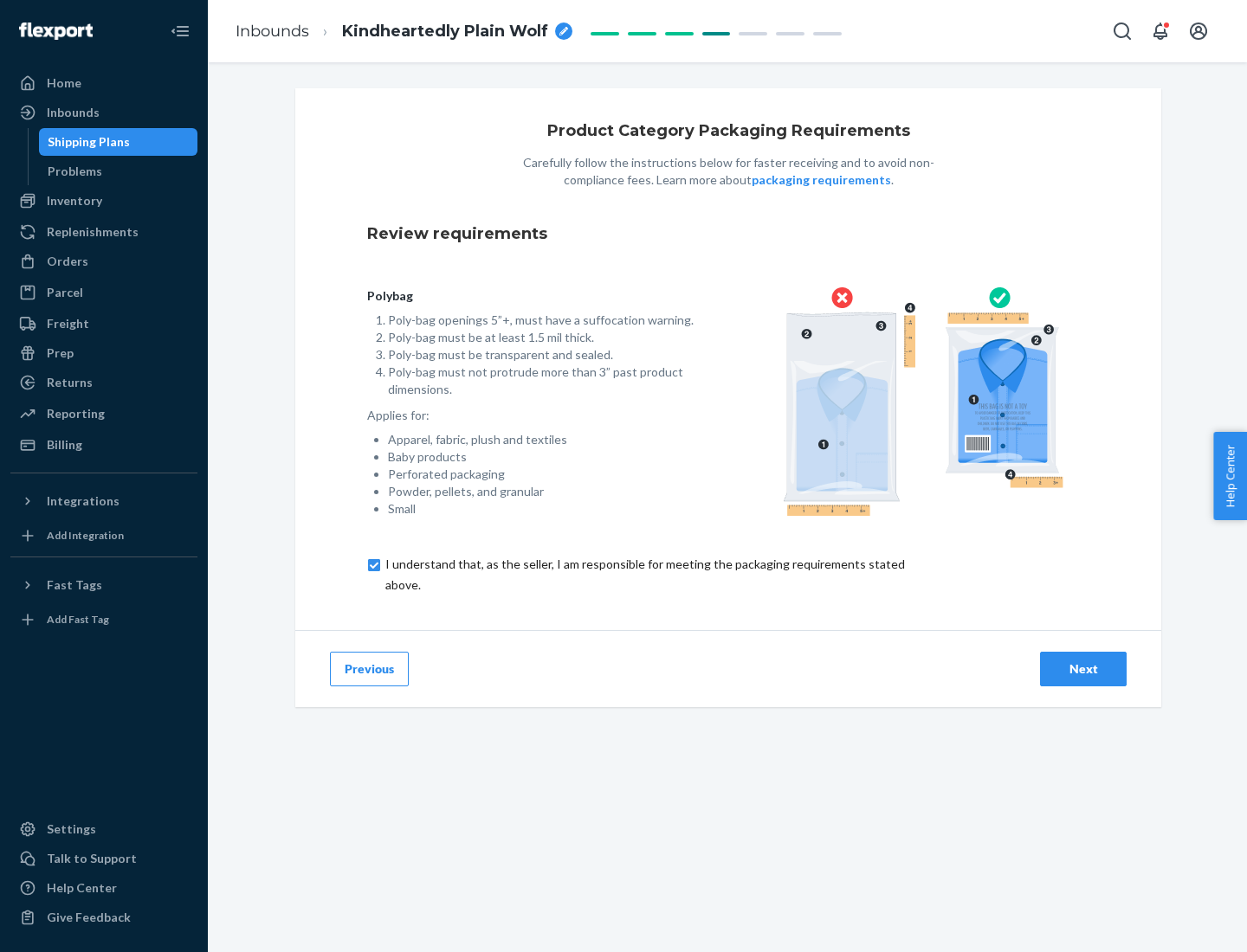
click at [1083, 668] on div "Next" at bounding box center [1083, 670] width 58 height 18
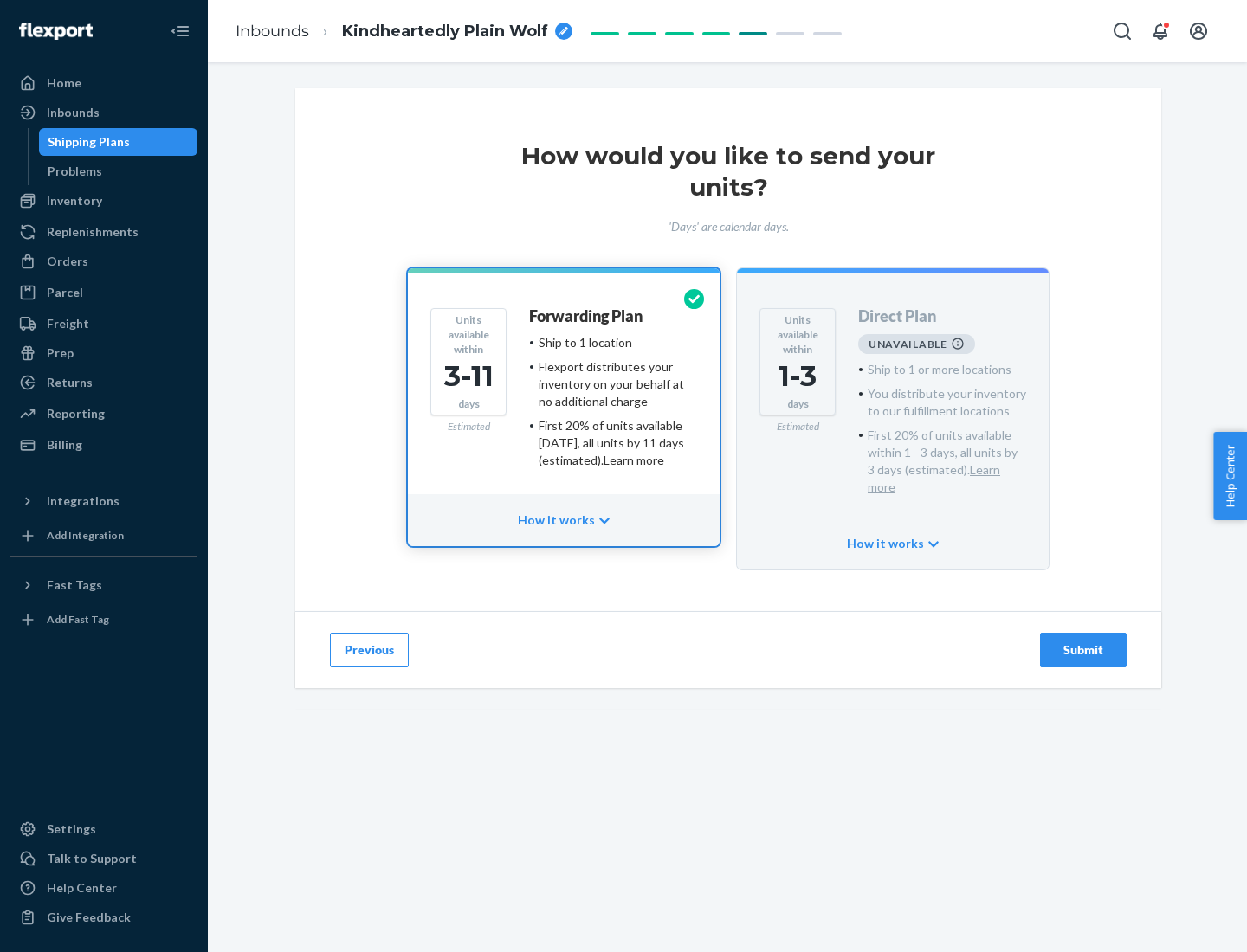
click at [587, 316] on h4 "Forwarding Plan" at bounding box center [586, 317] width 113 height 18
click at [1083, 641] on div "Submit" at bounding box center [1083, 650] width 58 height 18
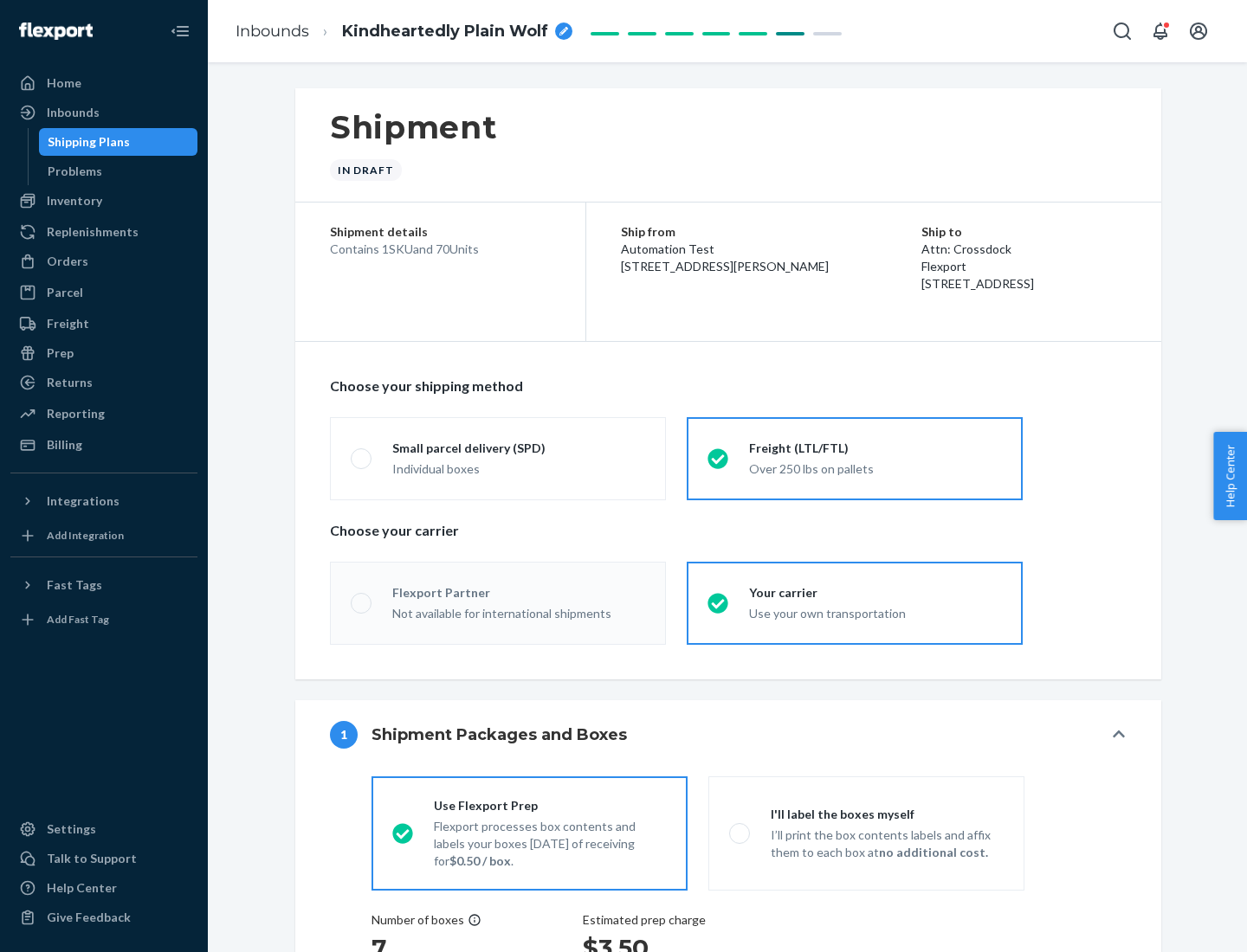
radio input "true"
radio input "false"
radio input "true"
radio input "false"
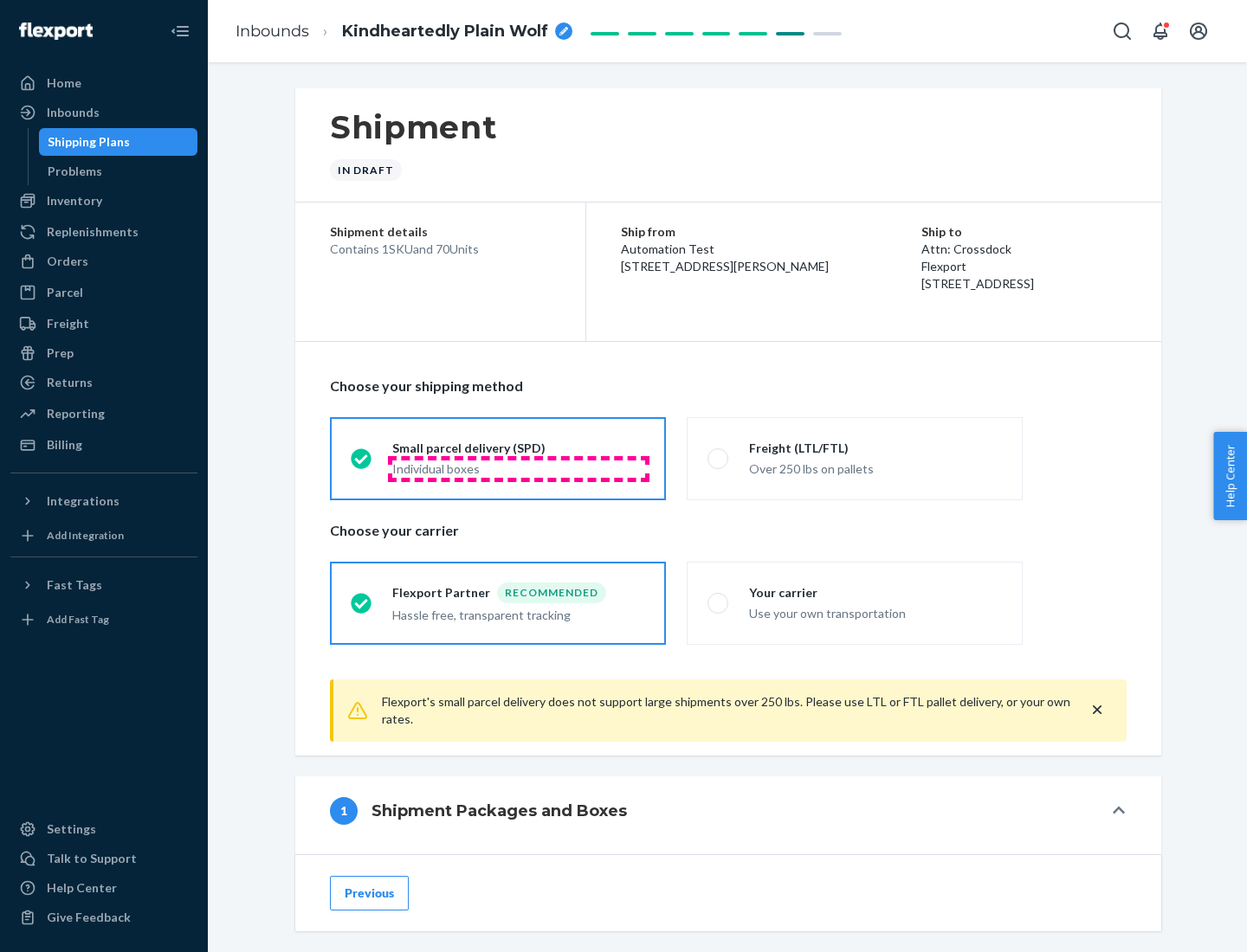
click at [519, 468] on div "Individual boxes" at bounding box center [519, 470] width 253 height 18
click at [362, 464] on input "Small parcel delivery (SPD) Individual boxes" at bounding box center [356, 458] width 12 height 12
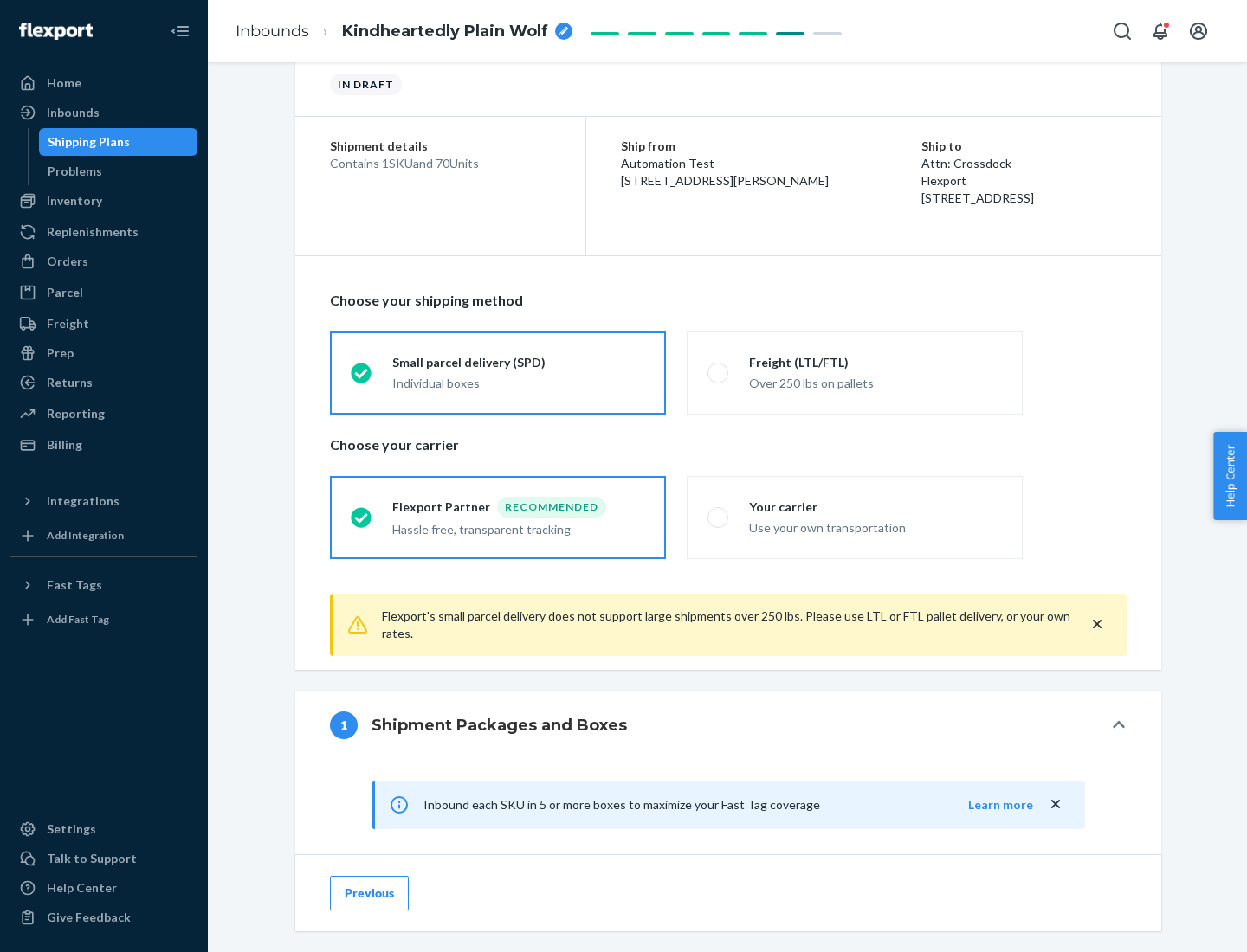
click at [519, 506] on div "Recommended" at bounding box center [551, 507] width 109 height 20
click at [362, 511] on input "Flexport Partner Recommended Hassle free, transparent tracking" at bounding box center [356, 517] width 12 height 12
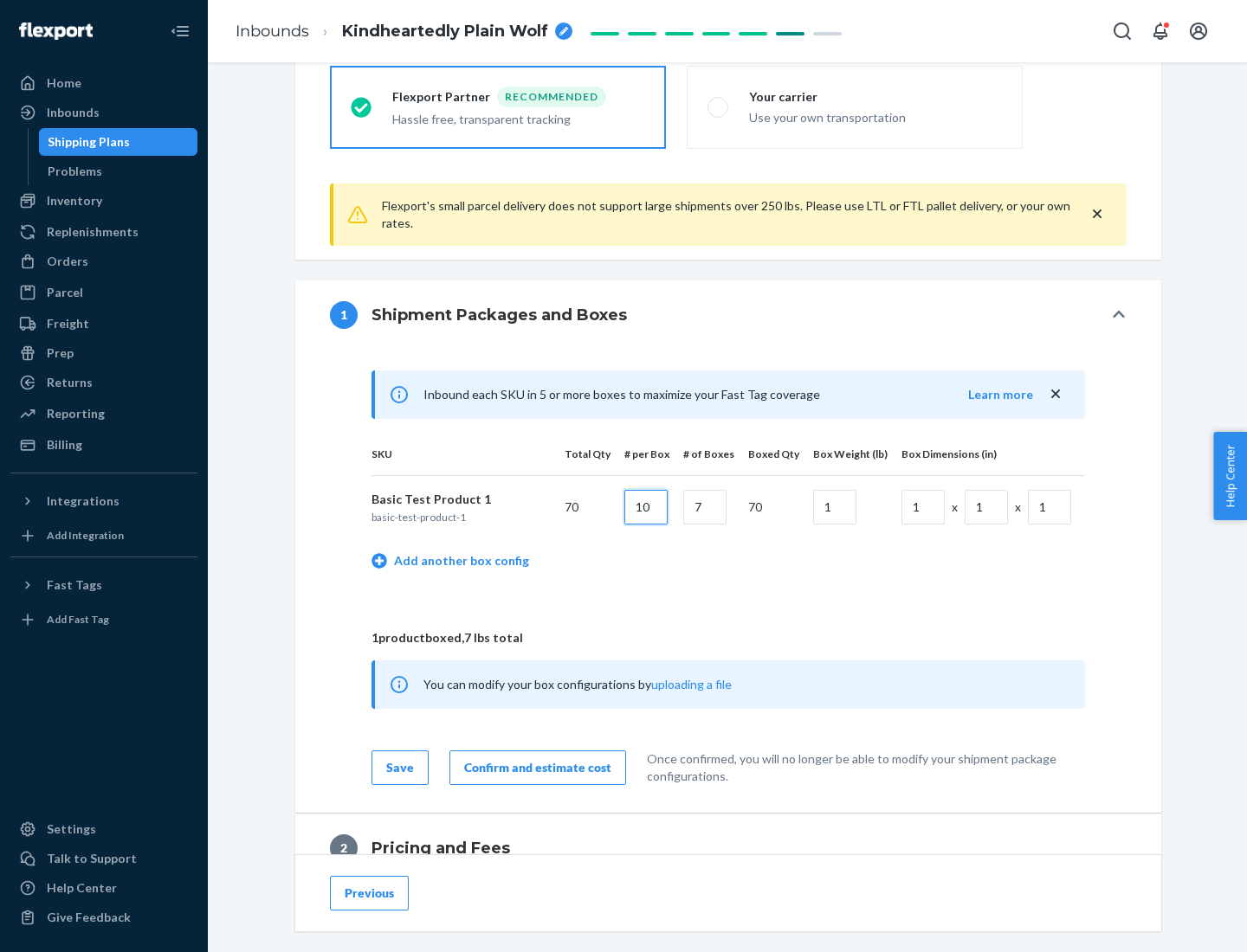
type input "10"
type input "7"
type input "1"
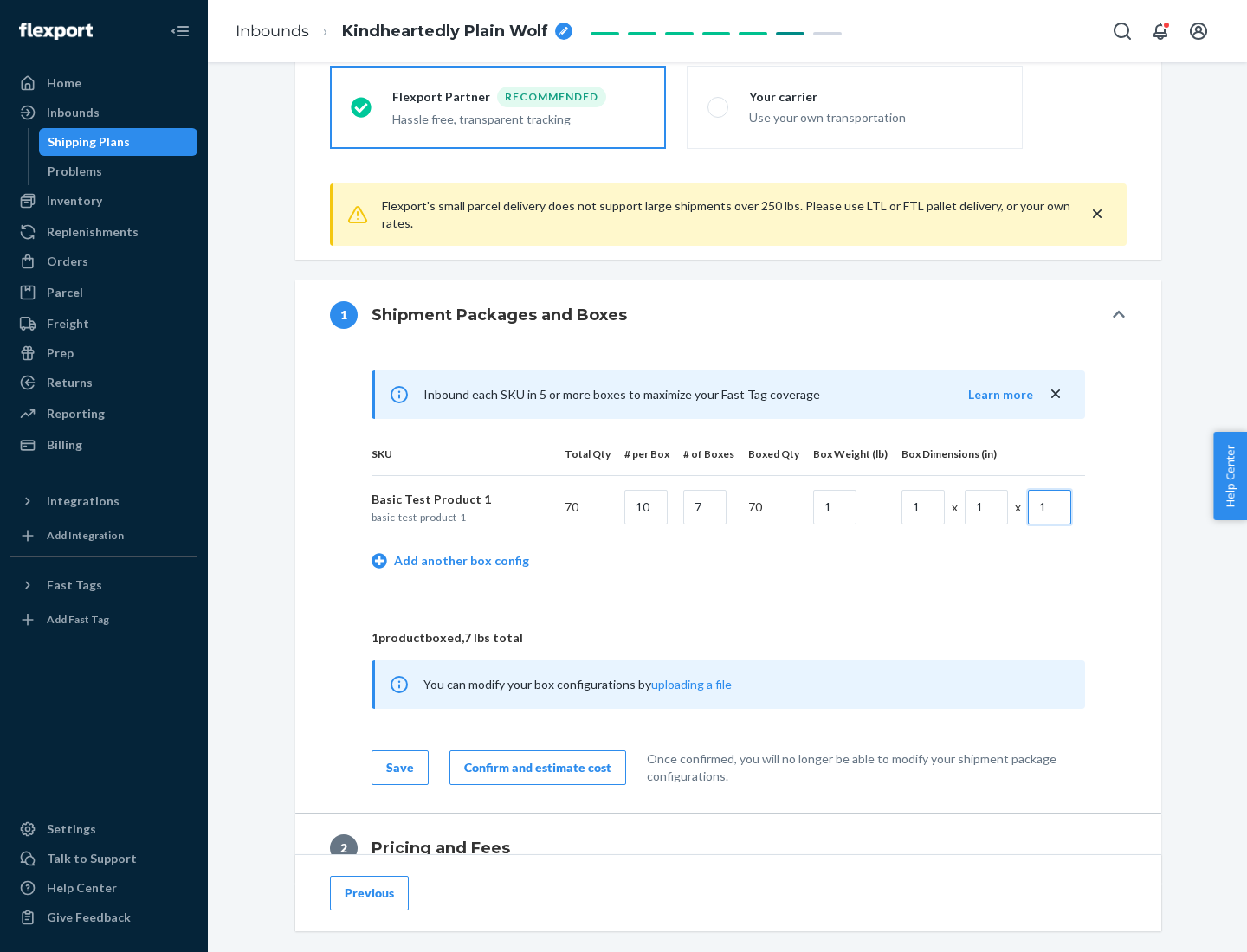
scroll to position [756, 0]
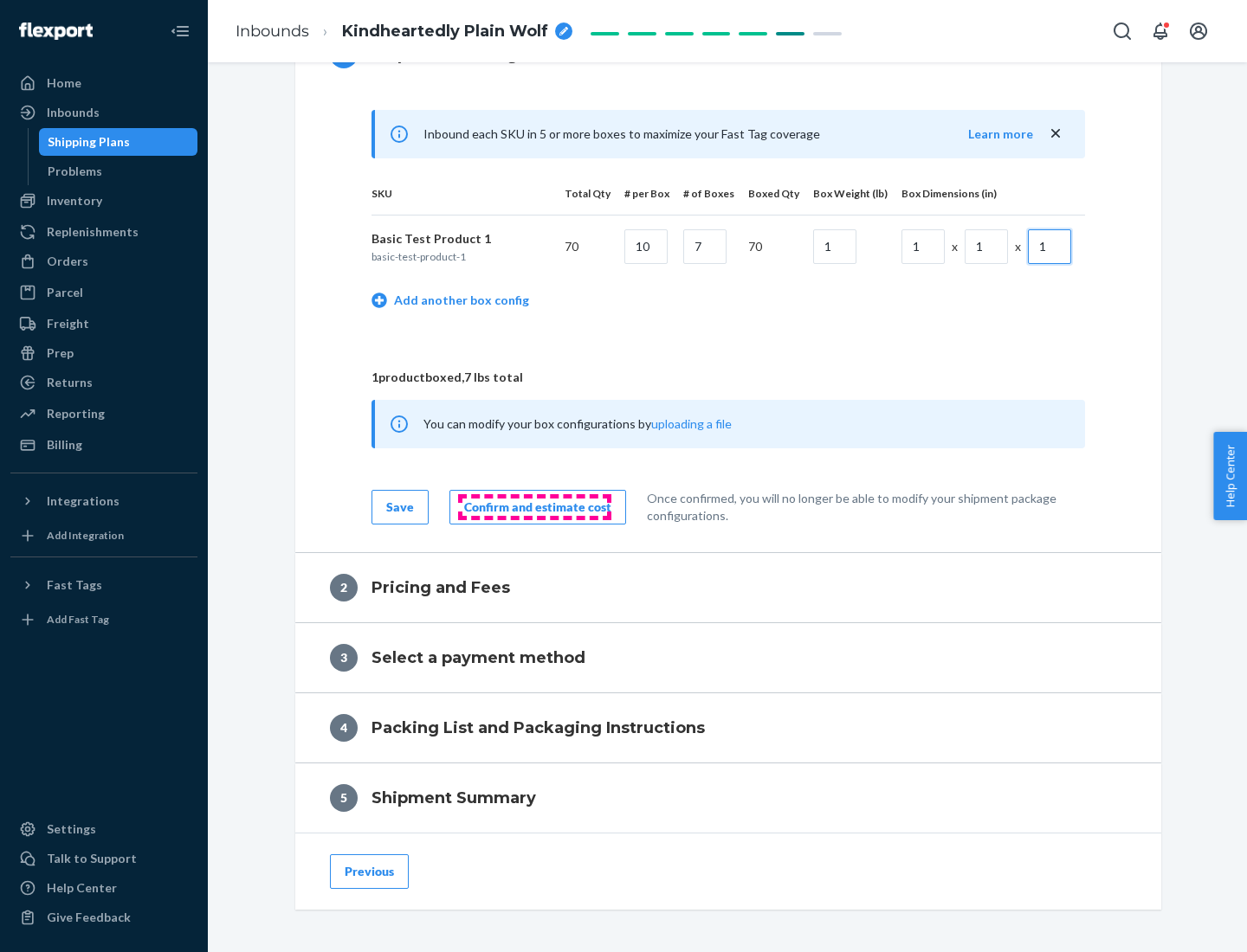
type input "1"
click at [535, 506] on div "Confirm and estimate cost" at bounding box center [538, 508] width 147 height 18
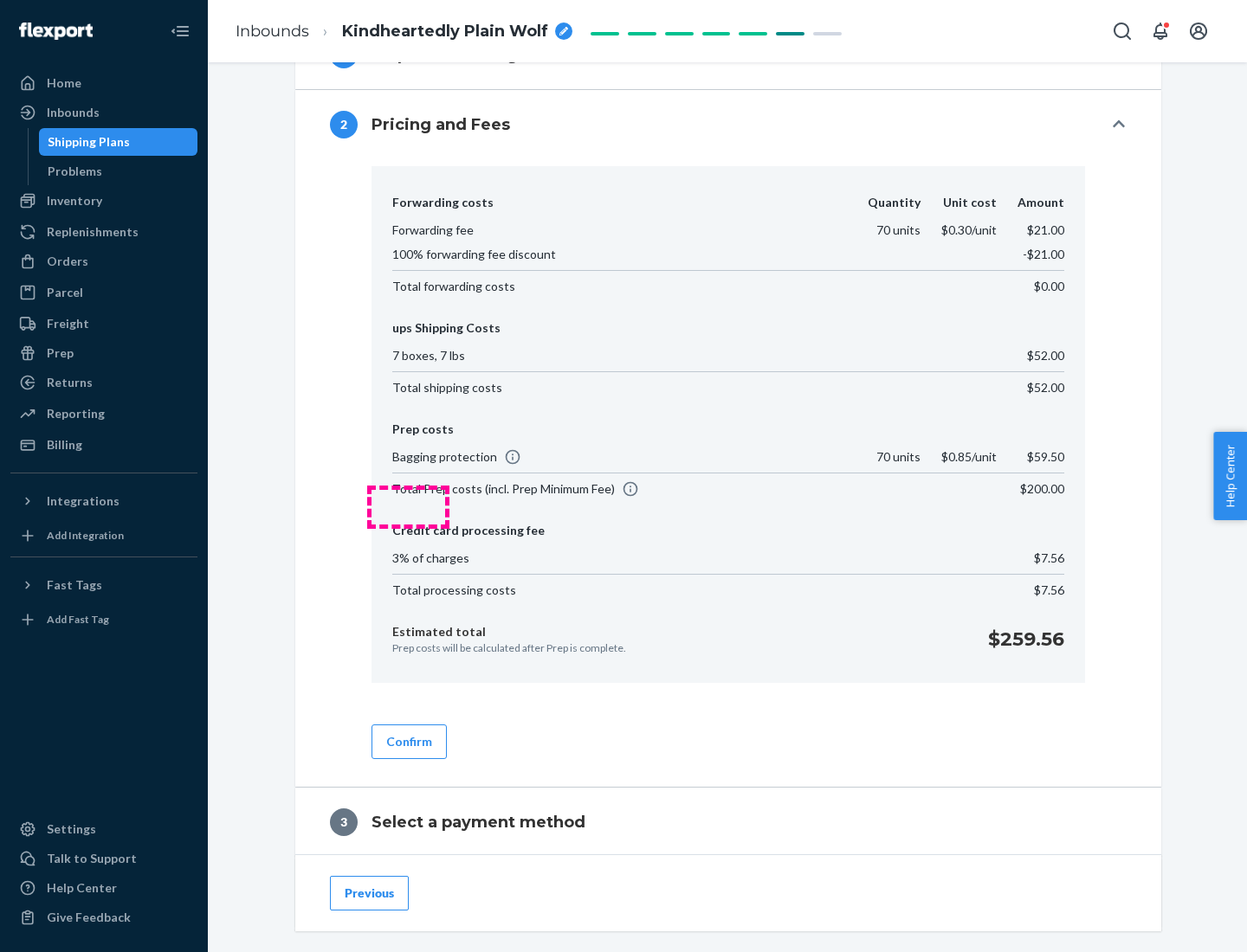
scroll to position [991, 0]
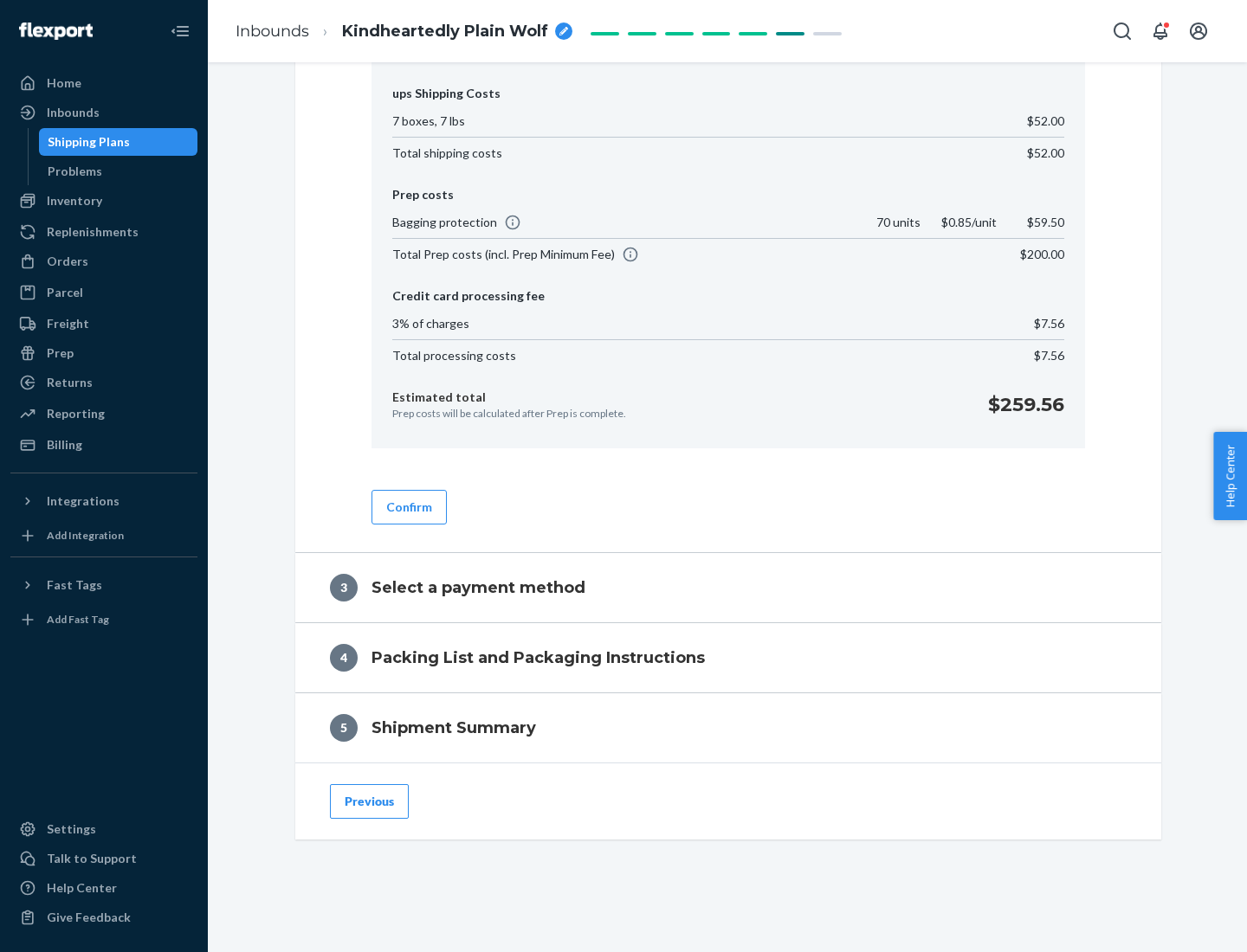
click at [408, 506] on button "Confirm" at bounding box center [409, 507] width 75 height 35
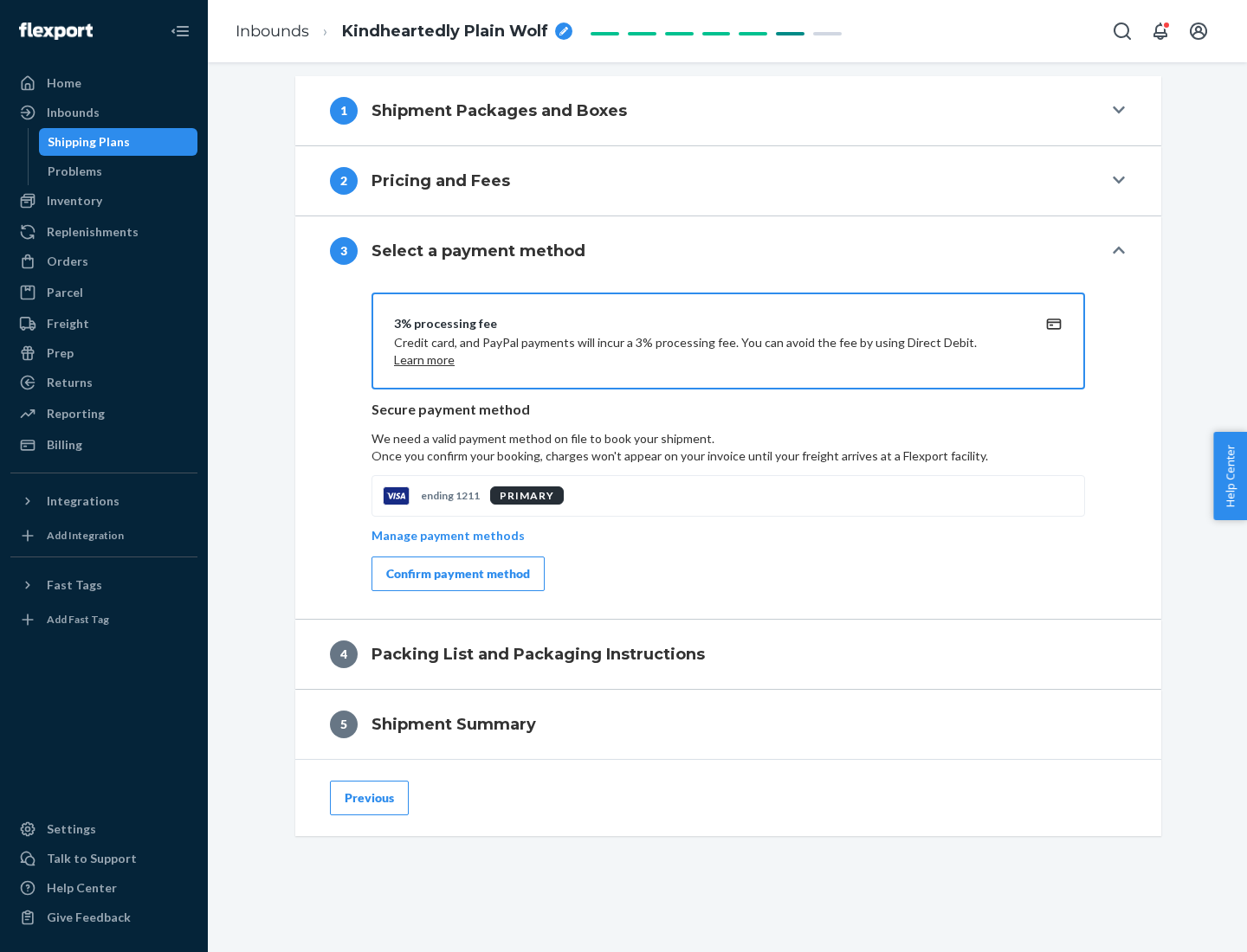
click at [457, 574] on div "Confirm payment method" at bounding box center [458, 574] width 143 height 18
